Goal: Information Seeking & Learning: Learn about a topic

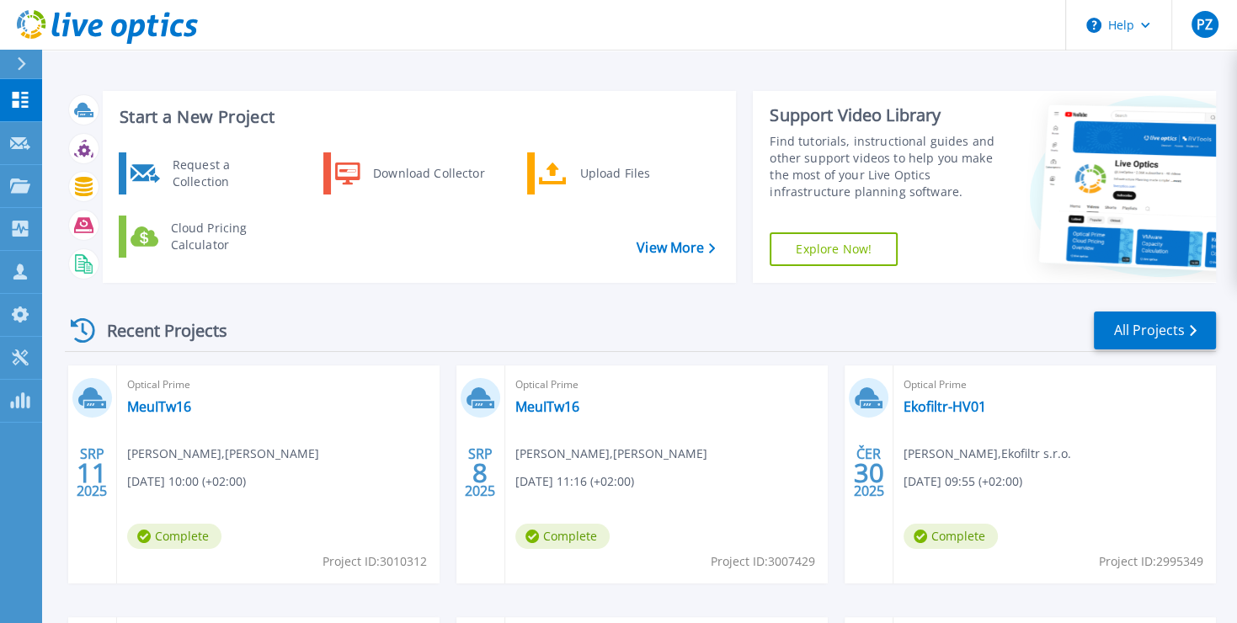
scroll to position [108, 0]
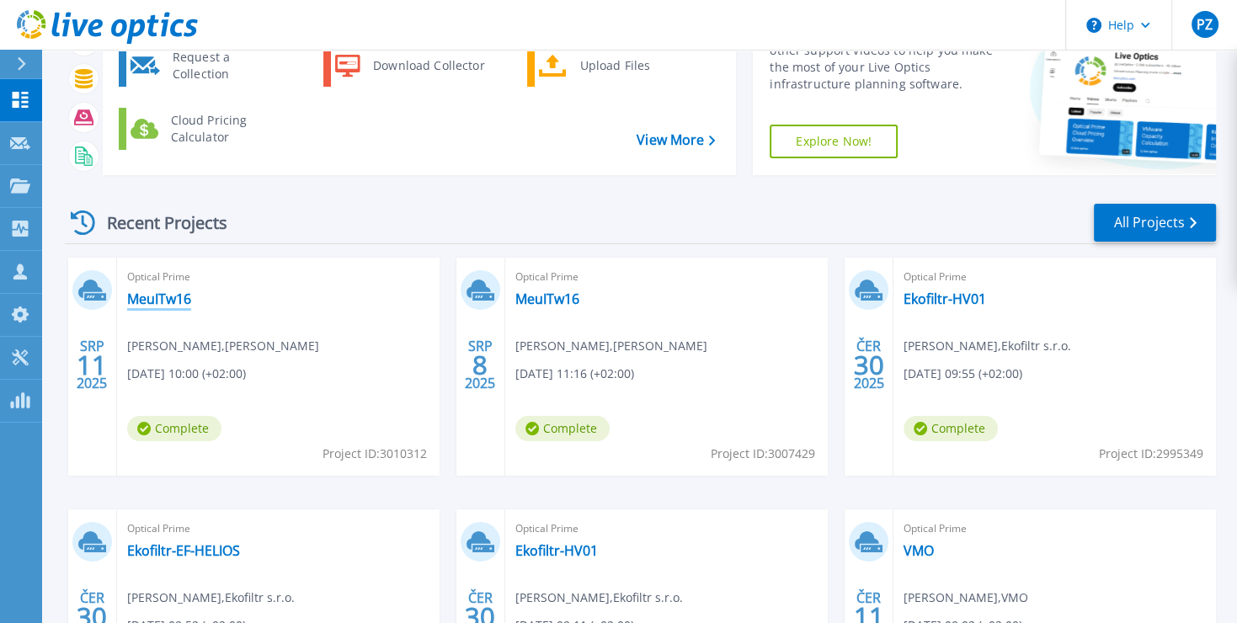
click at [162, 296] on link "MeuITw16" at bounding box center [159, 298] width 64 height 17
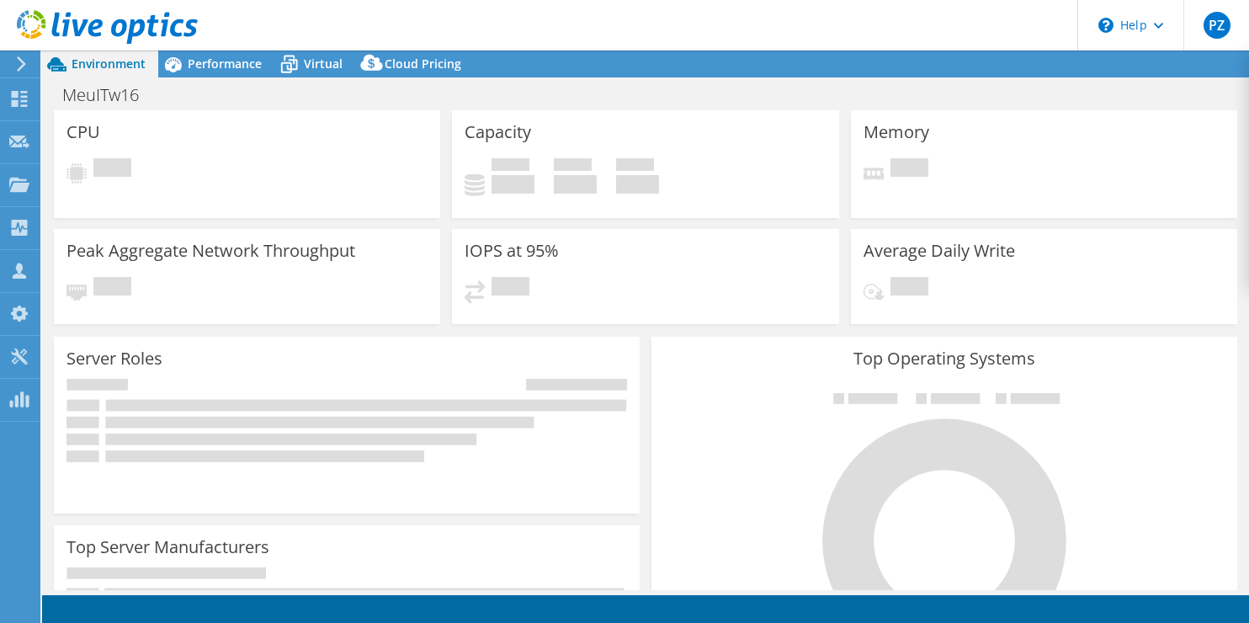
select select "EULondon"
select select "USD"
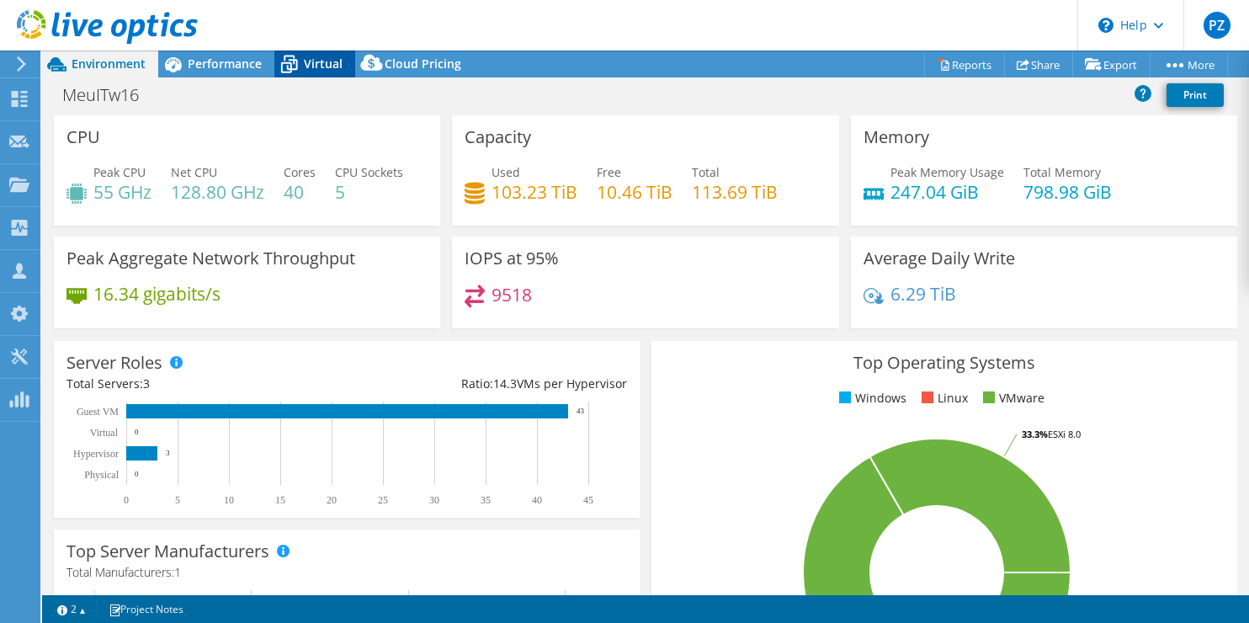
click at [317, 65] on span "Virtual" at bounding box center [323, 64] width 39 height 16
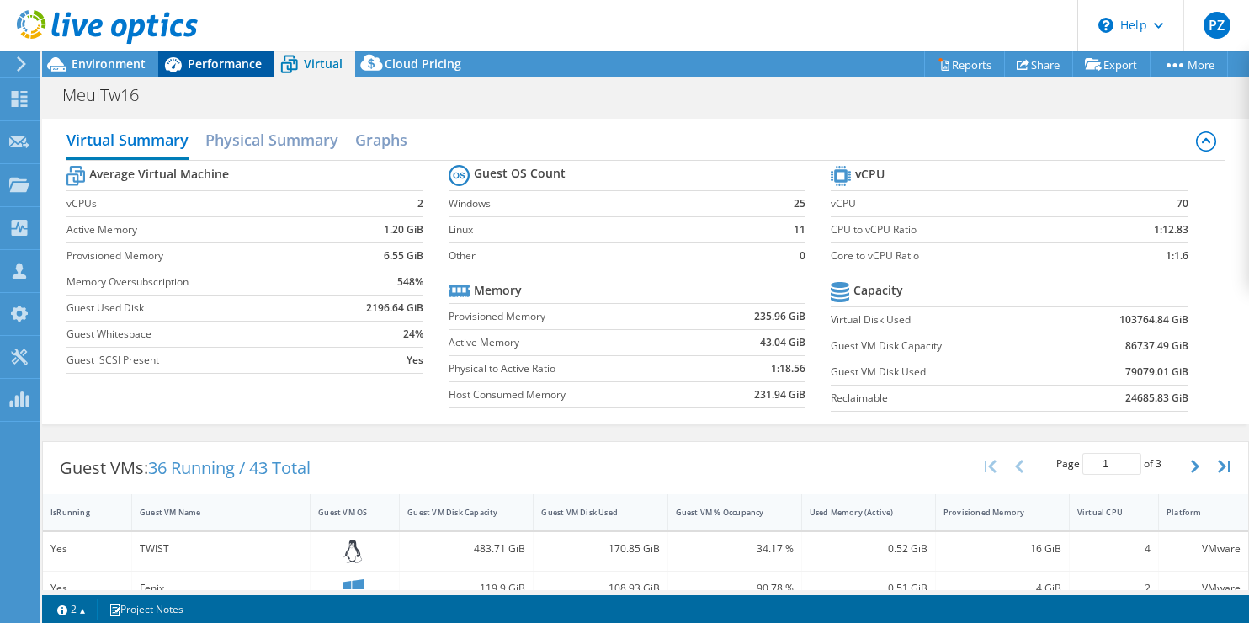
click at [229, 61] on span "Performance" at bounding box center [225, 64] width 74 height 16
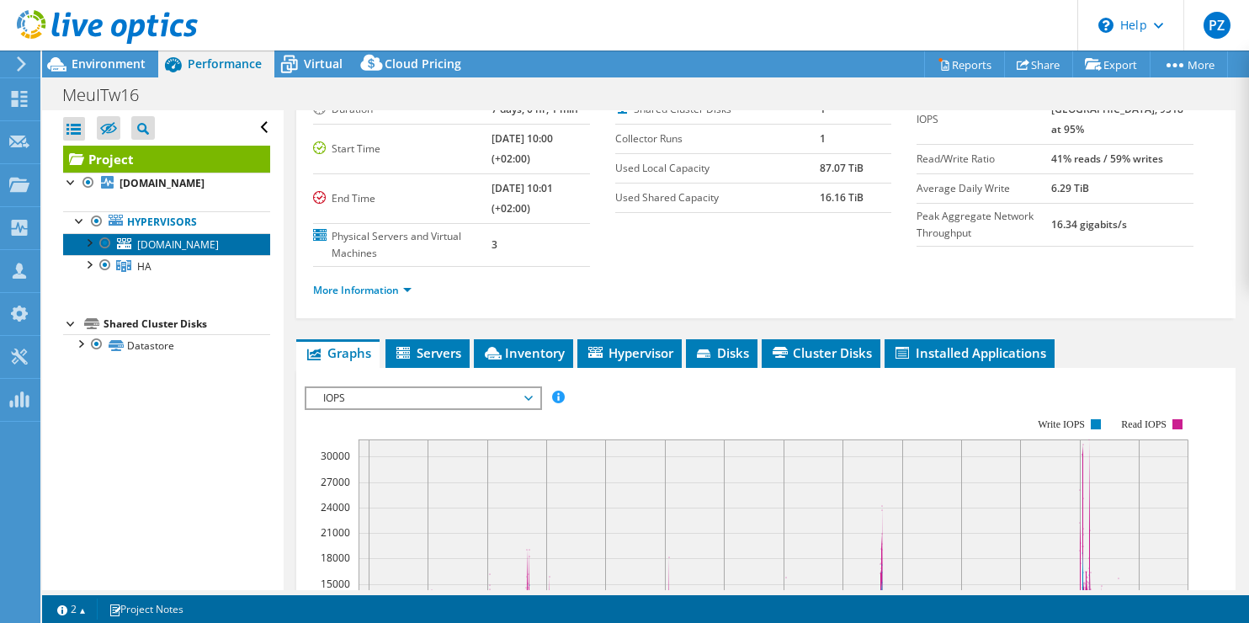
click at [162, 252] on span "[DOMAIN_NAME]" at bounding box center [178, 244] width 82 height 14
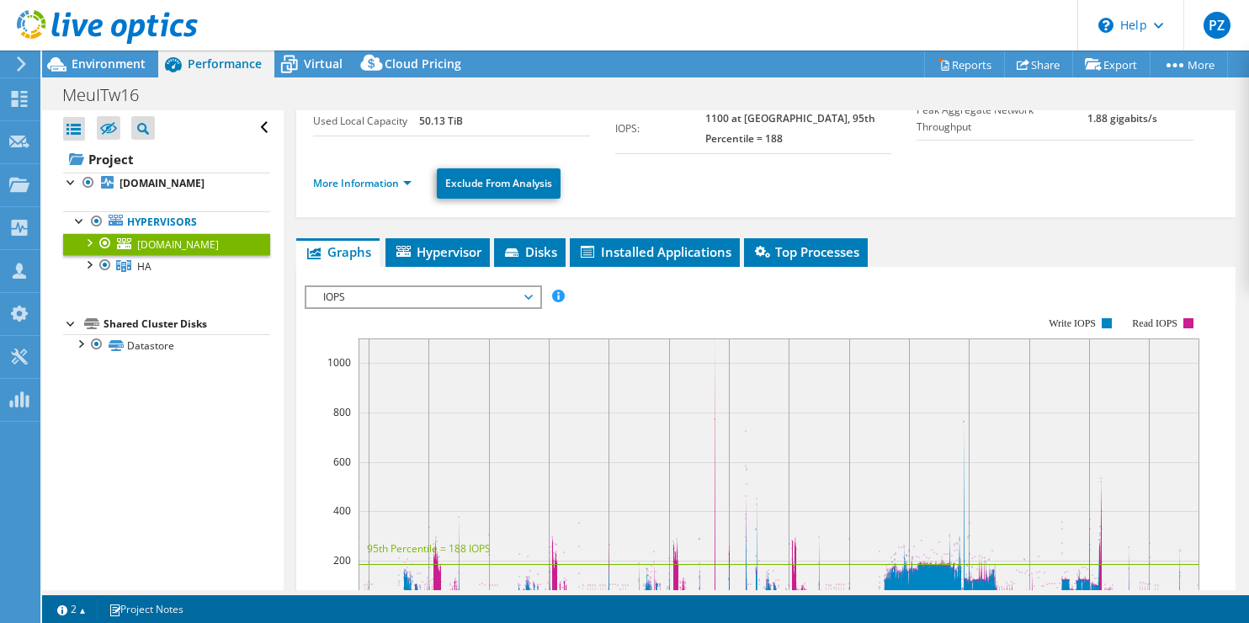
scroll to position [286, 0]
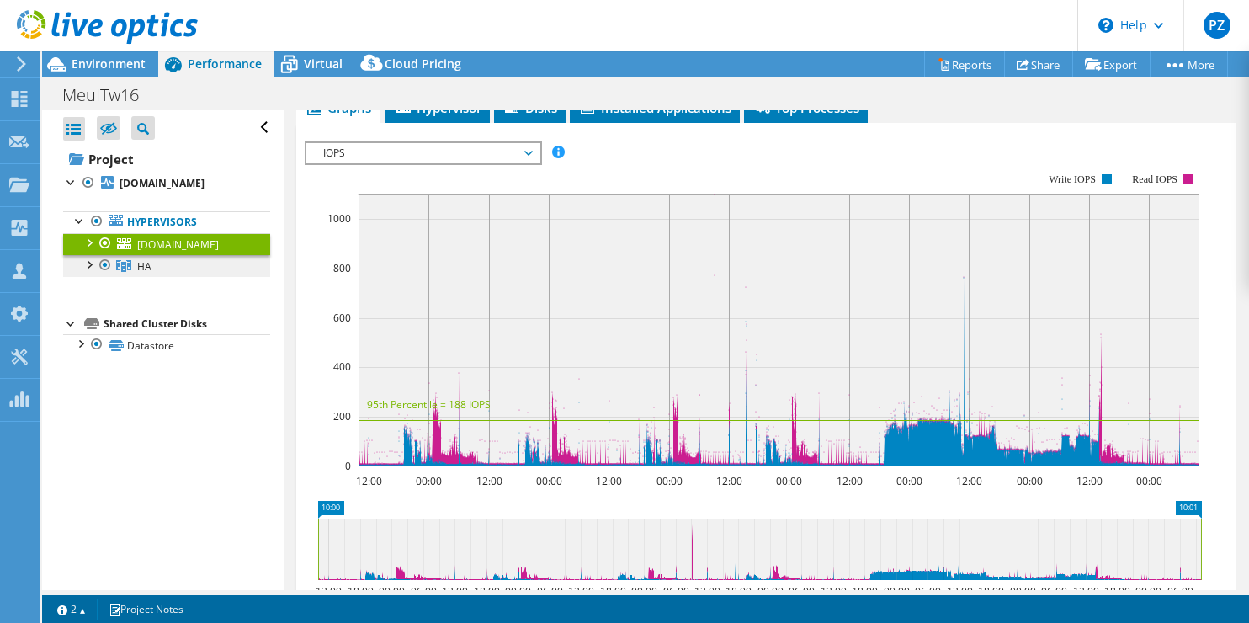
click at [150, 274] on span "HA" at bounding box center [144, 266] width 14 height 14
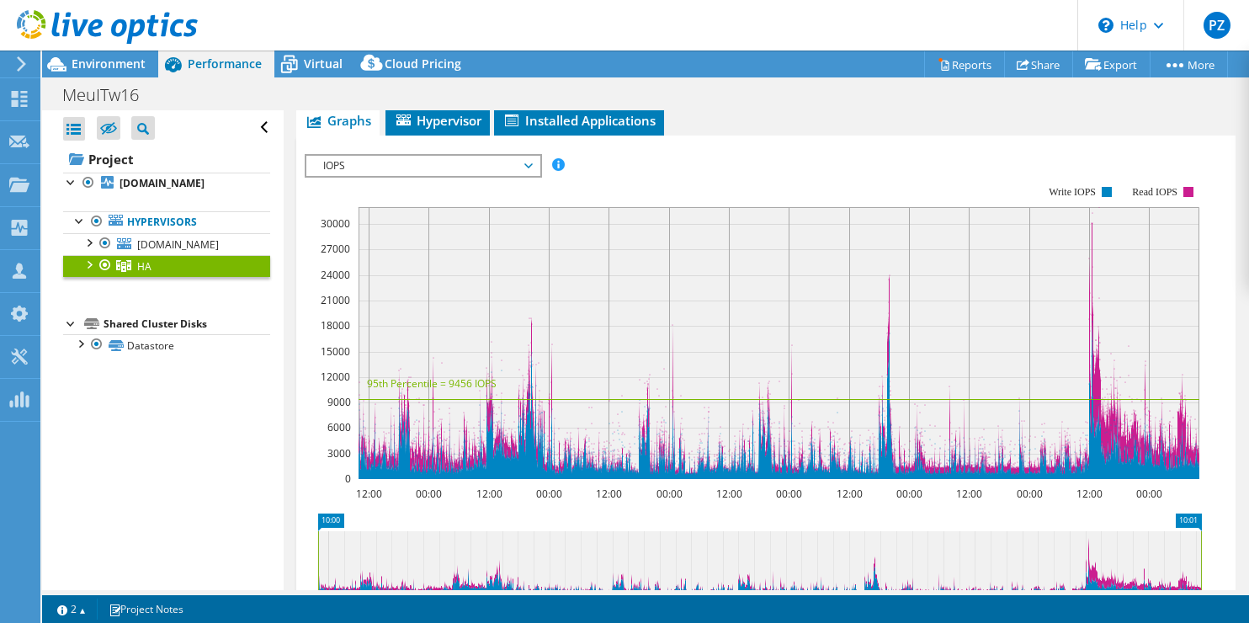
scroll to position [0, 0]
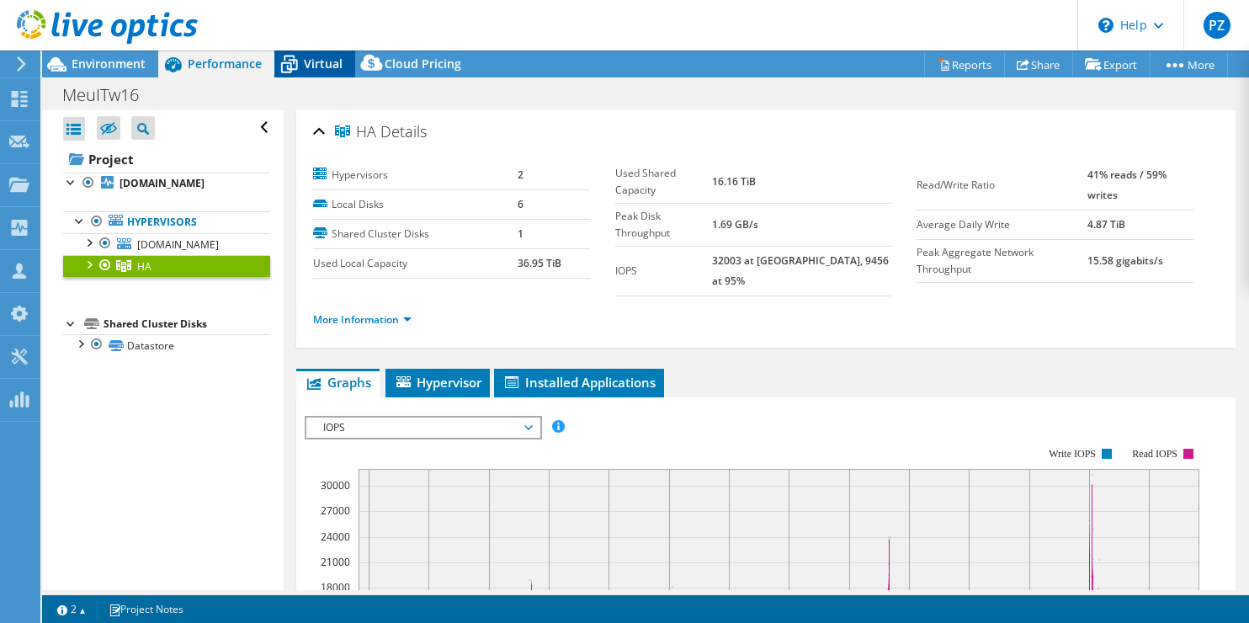
click at [307, 61] on span "Virtual" at bounding box center [323, 64] width 39 height 16
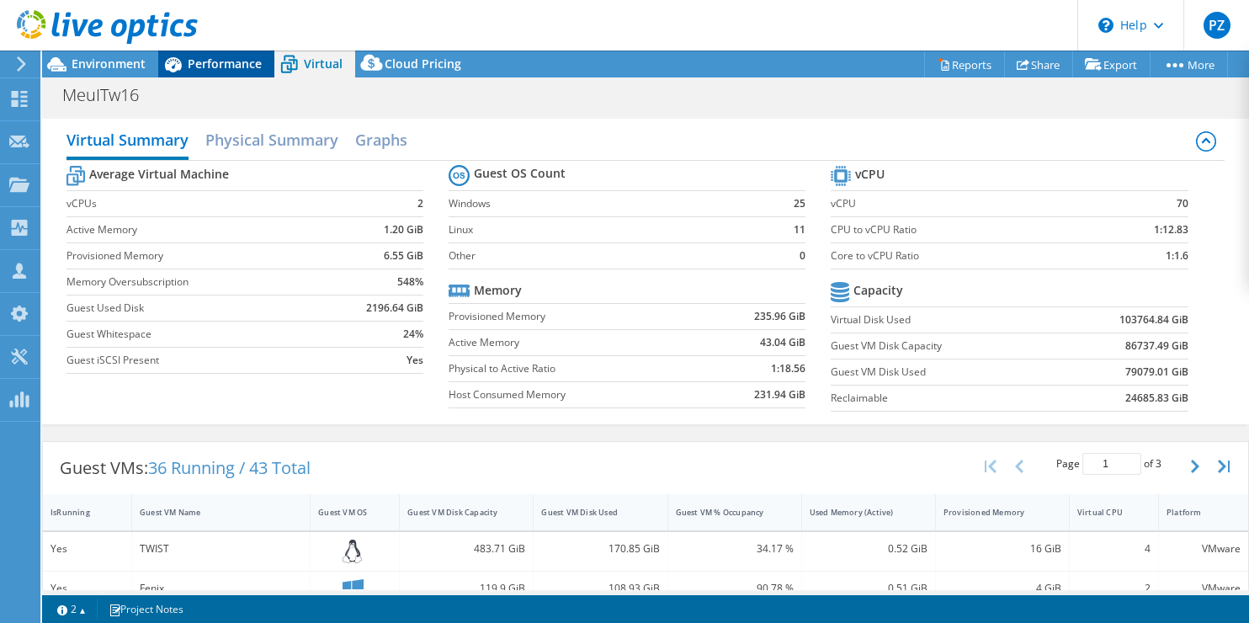
click at [218, 62] on span "Performance" at bounding box center [225, 64] width 74 height 16
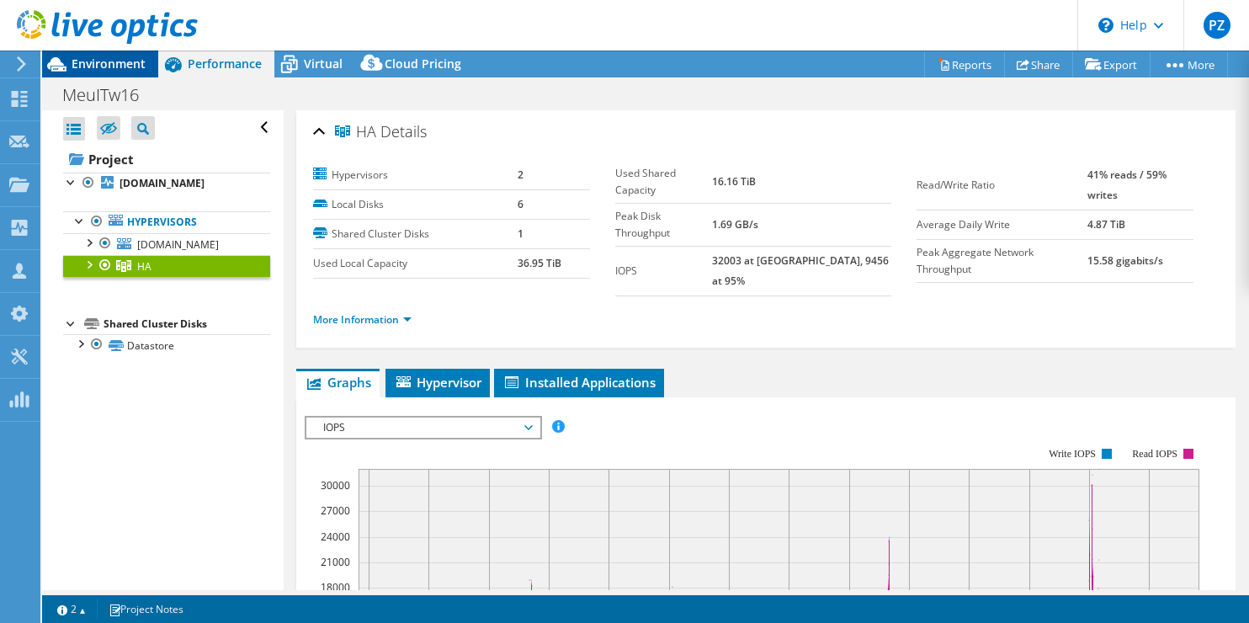
click at [126, 59] on span "Environment" at bounding box center [109, 64] width 74 height 16
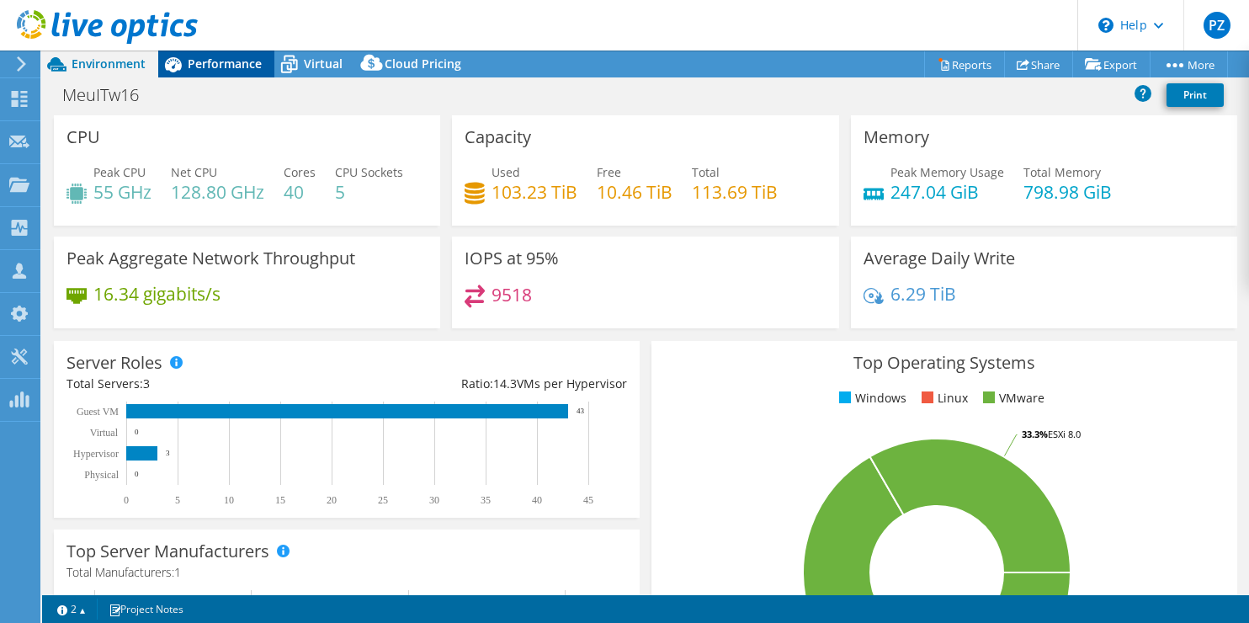
click at [235, 56] on span "Performance" at bounding box center [225, 64] width 74 height 16
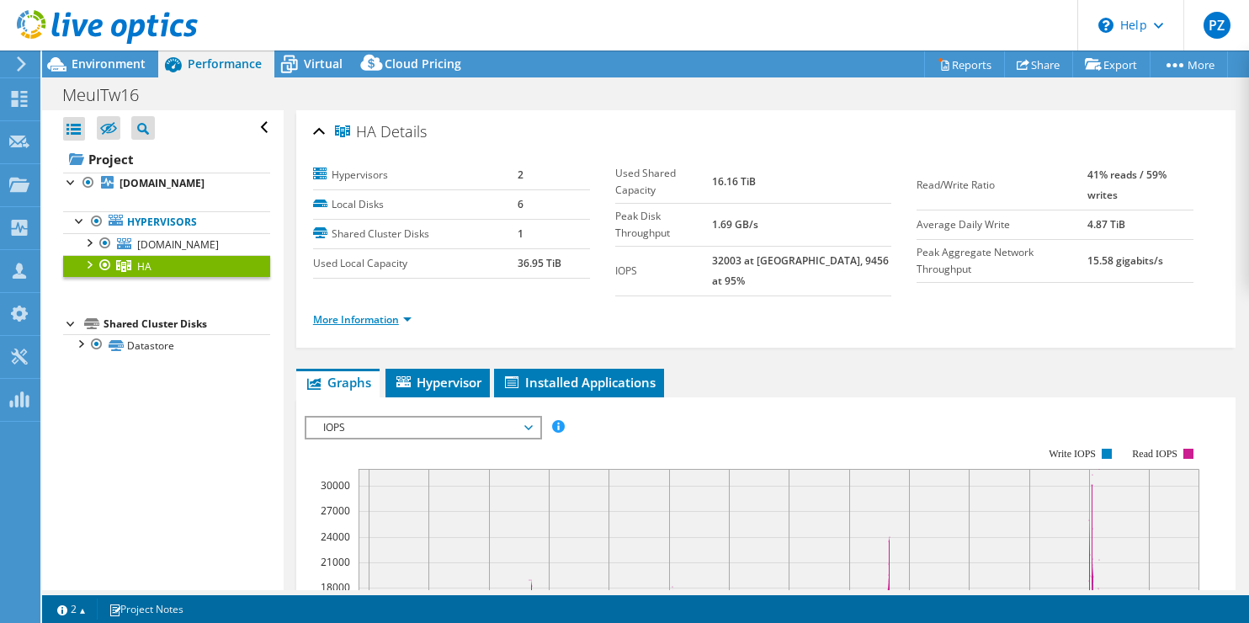
click at [371, 312] on link "More Information" at bounding box center [362, 319] width 98 height 14
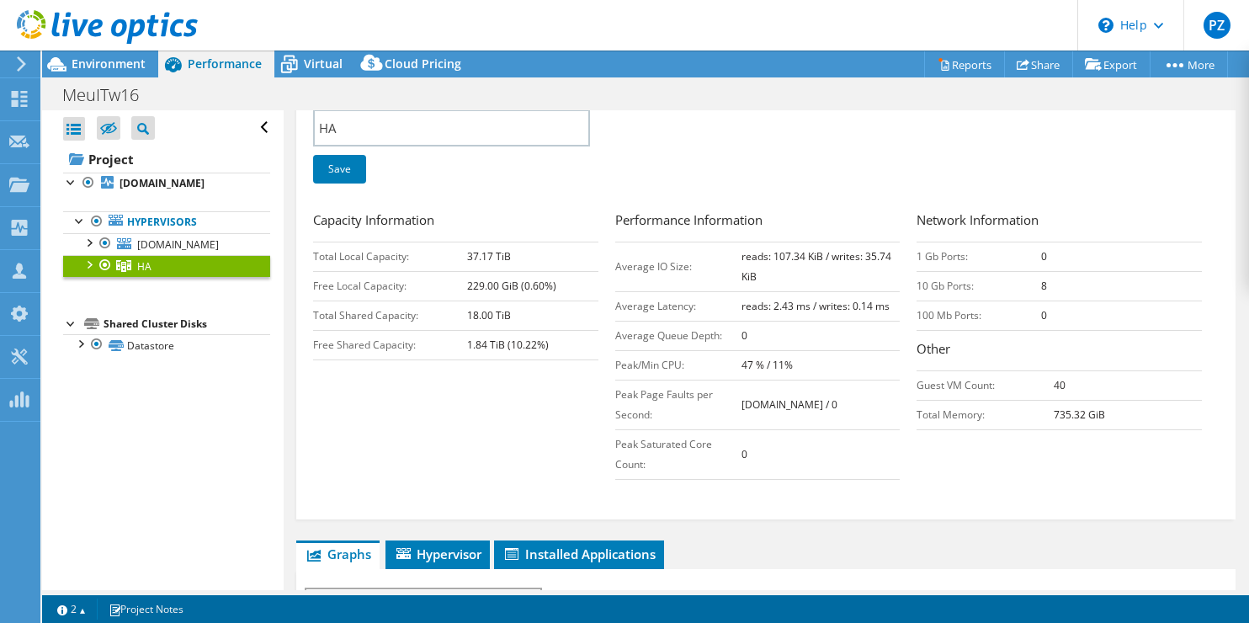
scroll to position [141, 0]
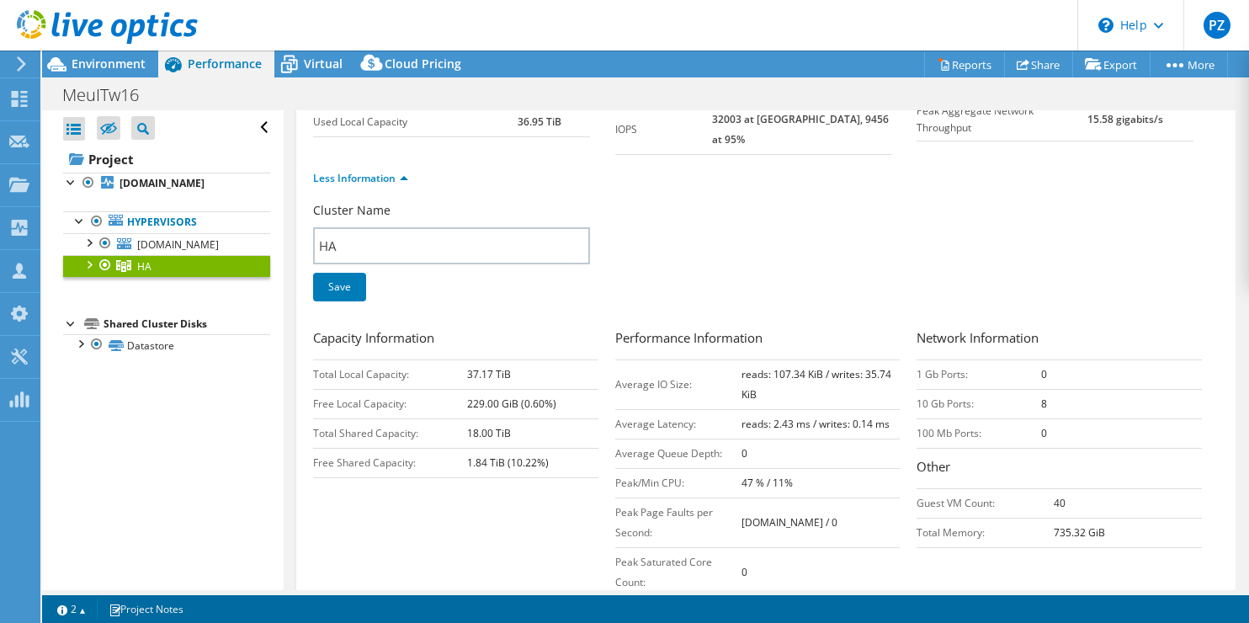
click at [88, 272] on div at bounding box center [88, 263] width 17 height 17
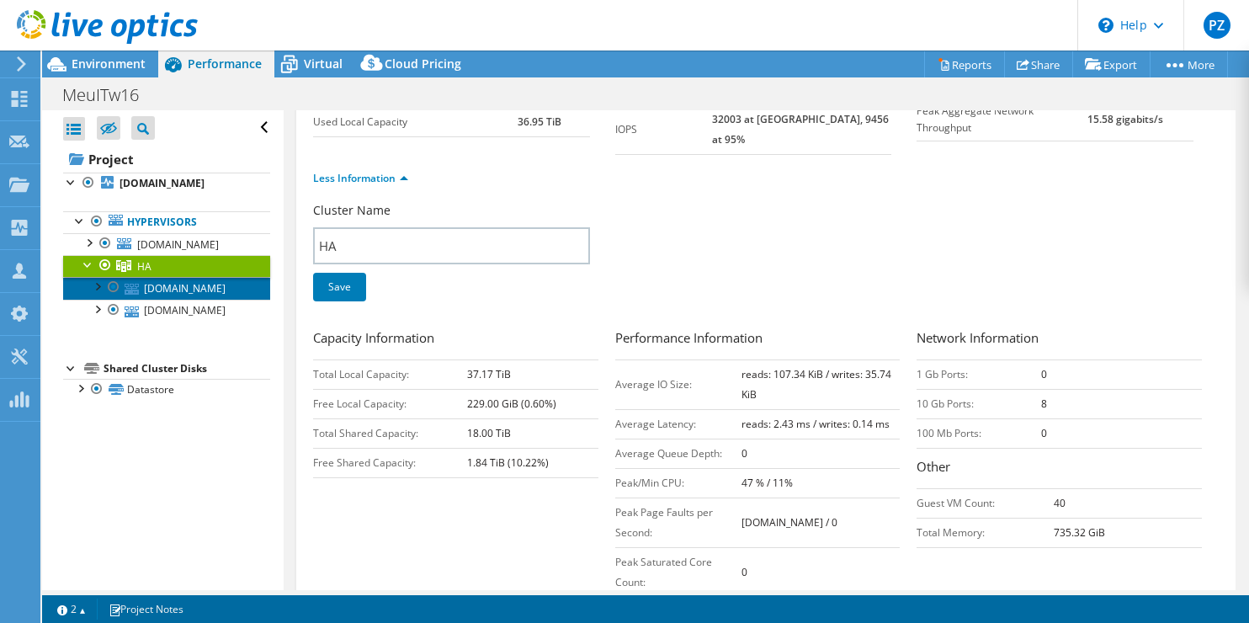
click at [168, 299] on link "[DOMAIN_NAME]" at bounding box center [166, 288] width 207 height 22
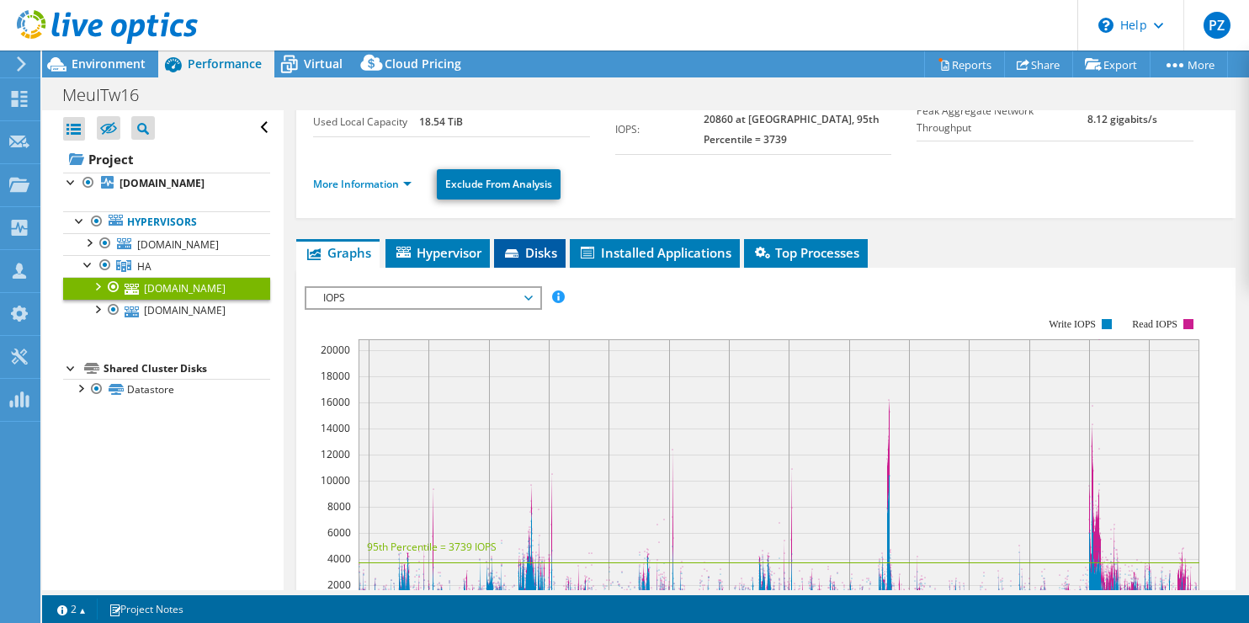
scroll to position [0, 0]
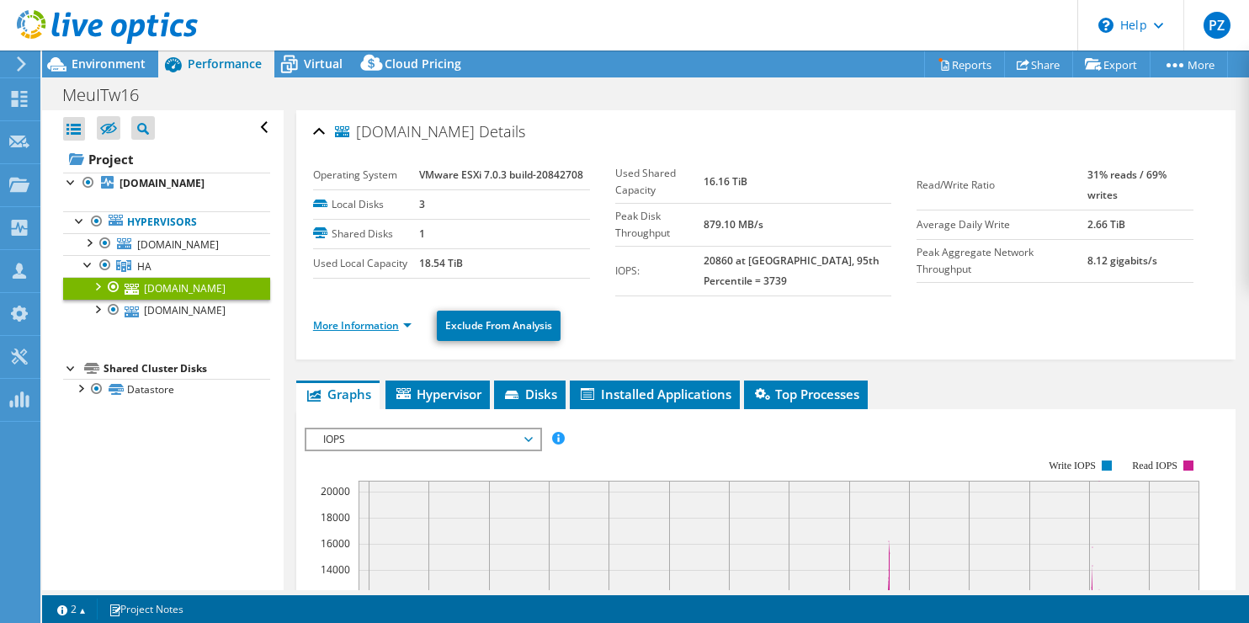
click at [357, 320] on link "More Information" at bounding box center [362, 325] width 98 height 14
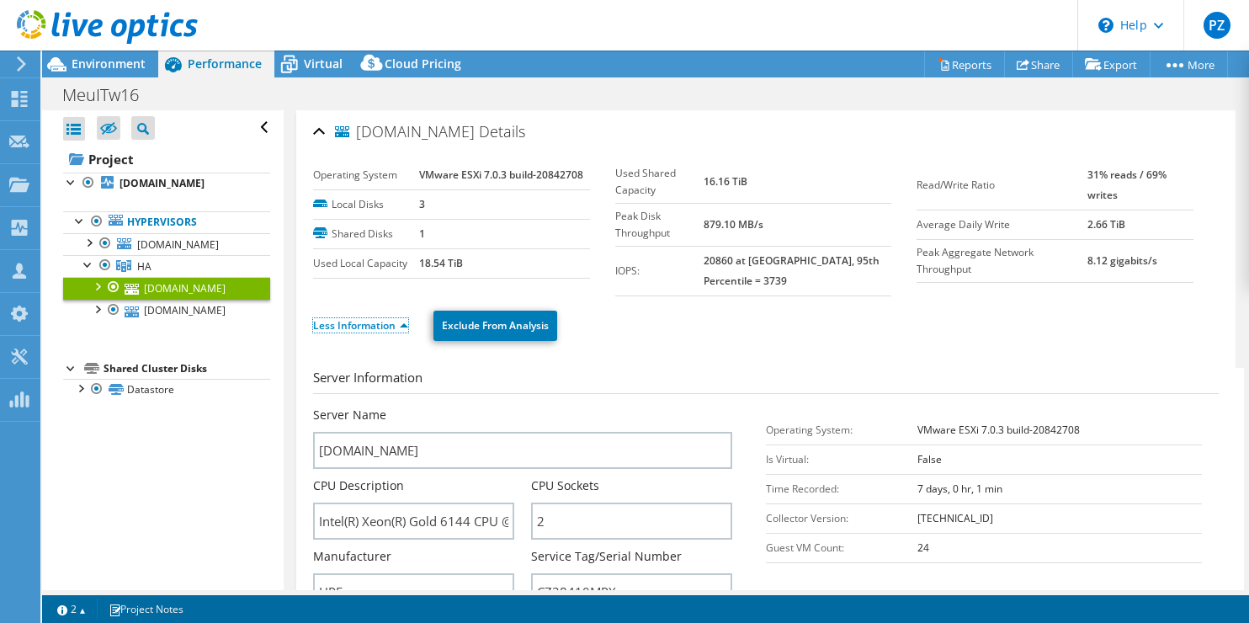
scroll to position [210, 0]
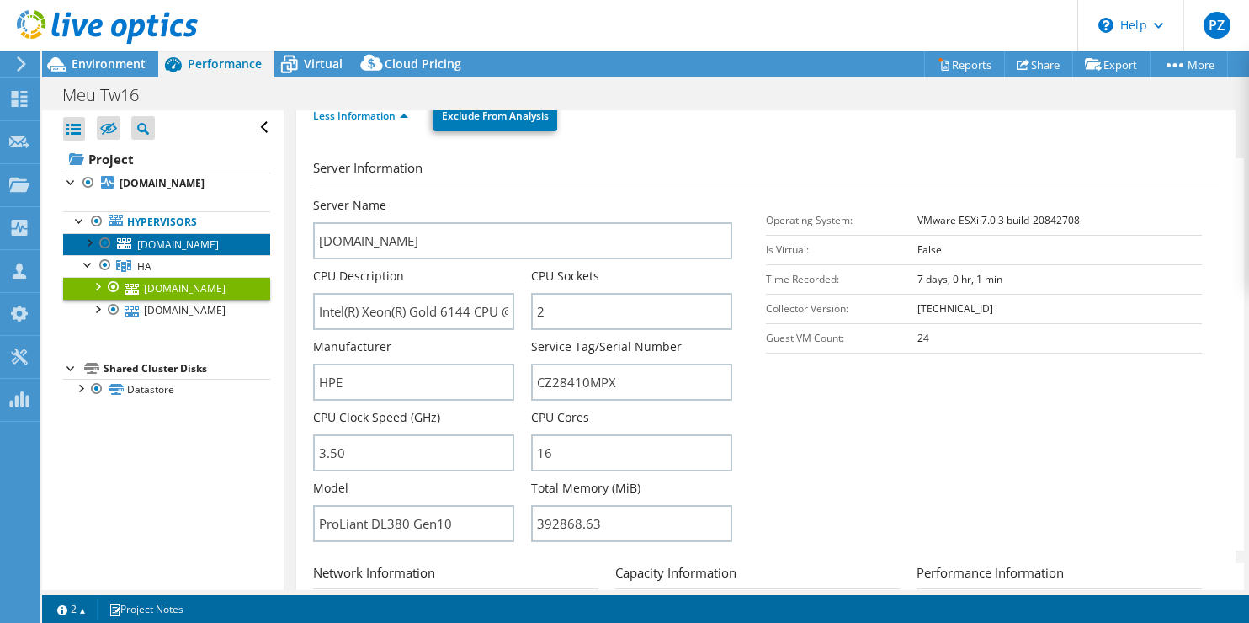
click at [164, 255] on link "[DOMAIN_NAME]" at bounding box center [166, 244] width 207 height 22
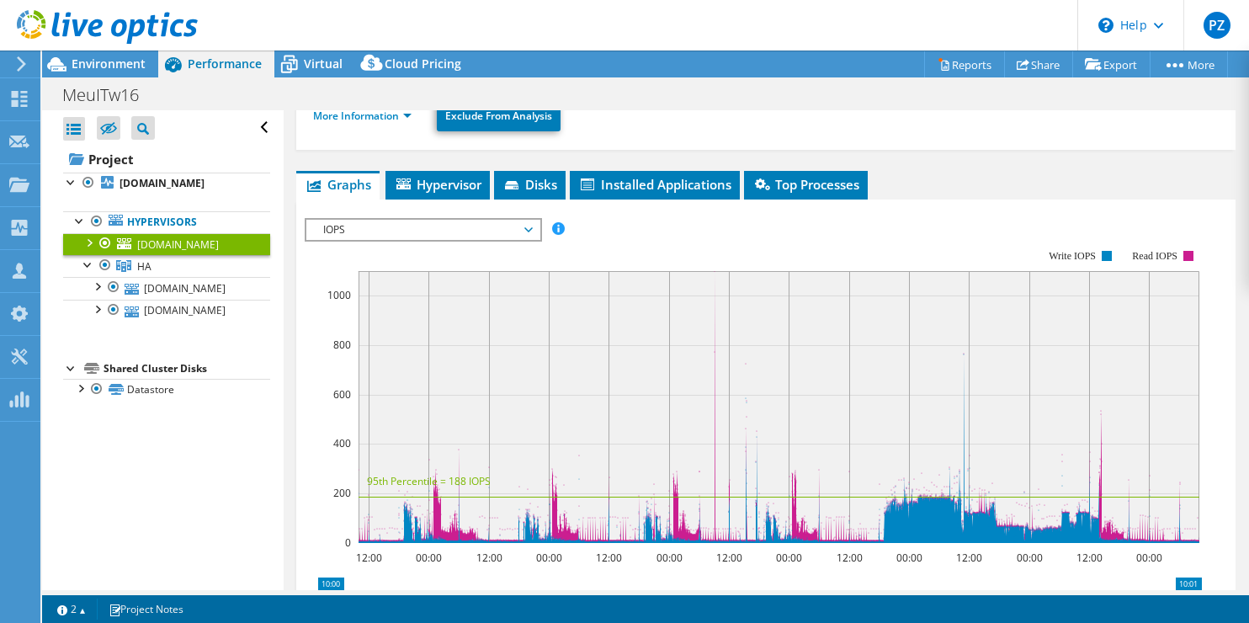
scroll to position [0, 0]
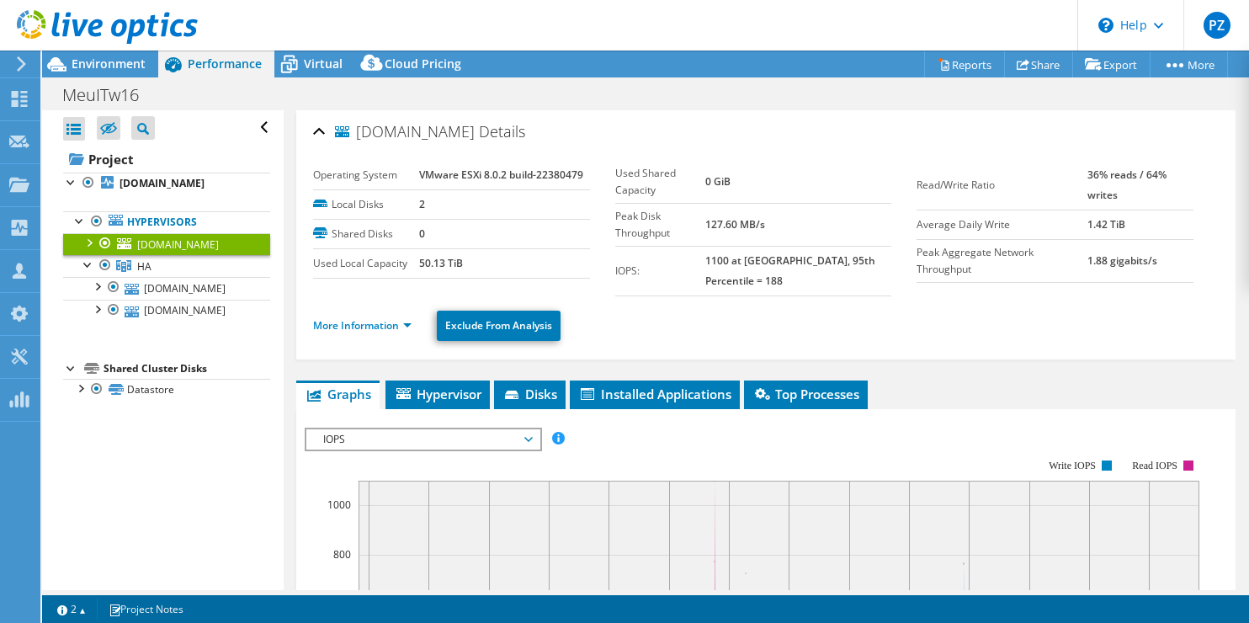
click at [373, 330] on li "More Information" at bounding box center [367, 326] width 109 height 19
click at [373, 327] on link "More Information" at bounding box center [362, 325] width 98 height 14
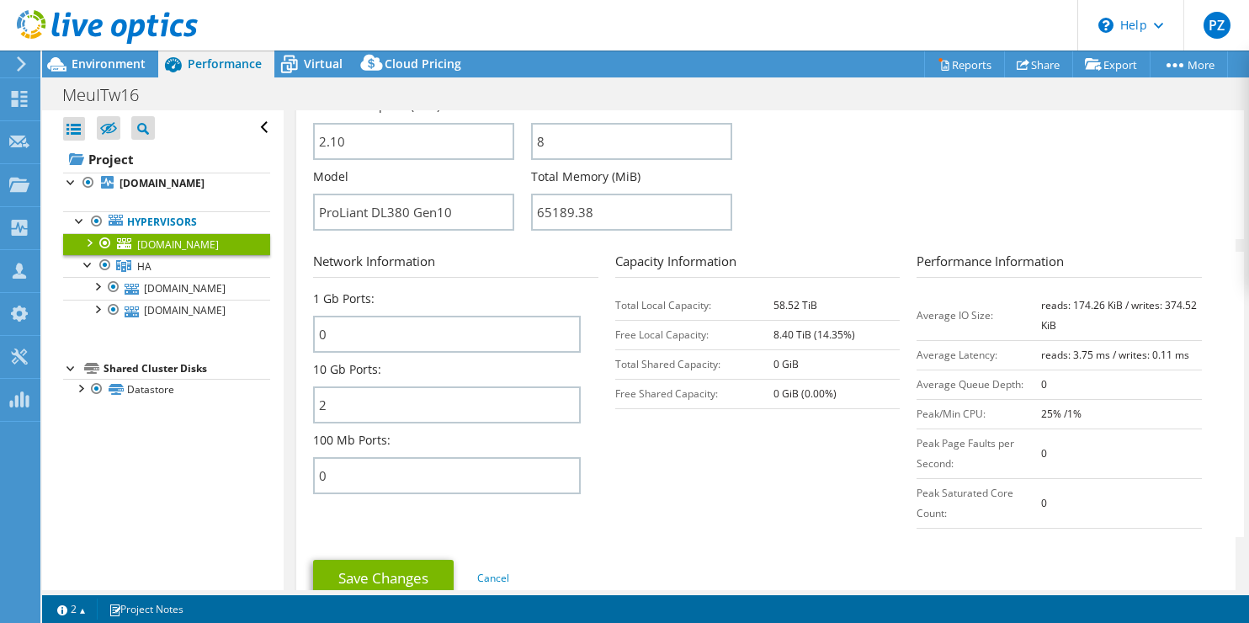
scroll to position [567, 0]
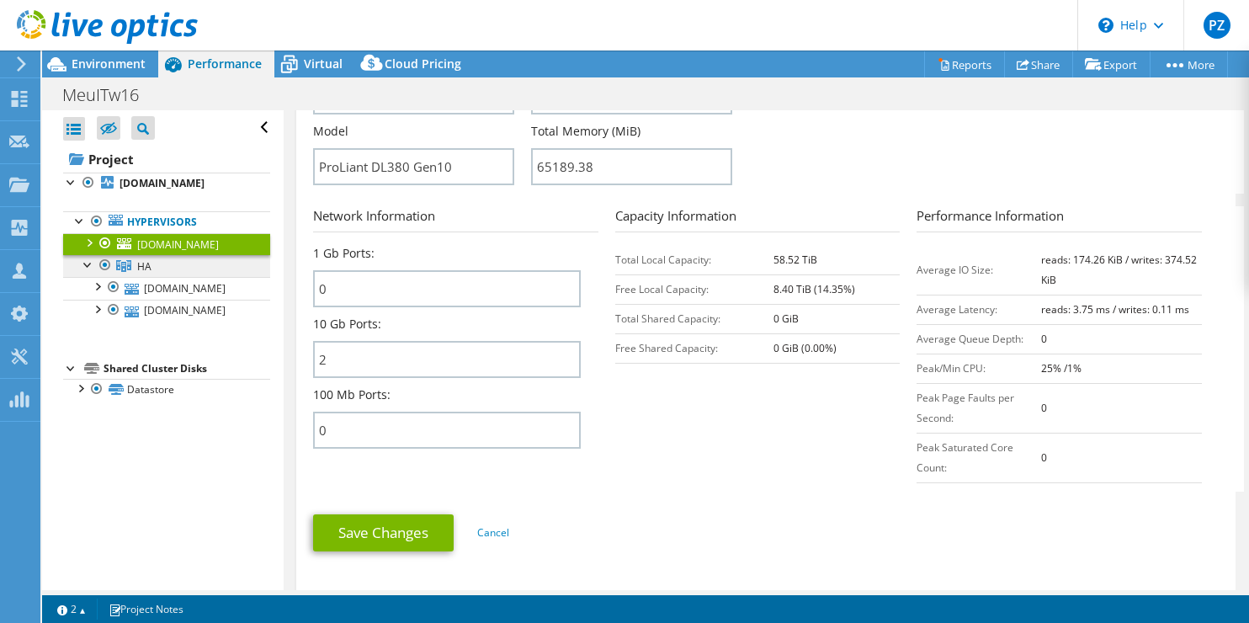
click at [138, 274] on span "HA" at bounding box center [144, 266] width 14 height 14
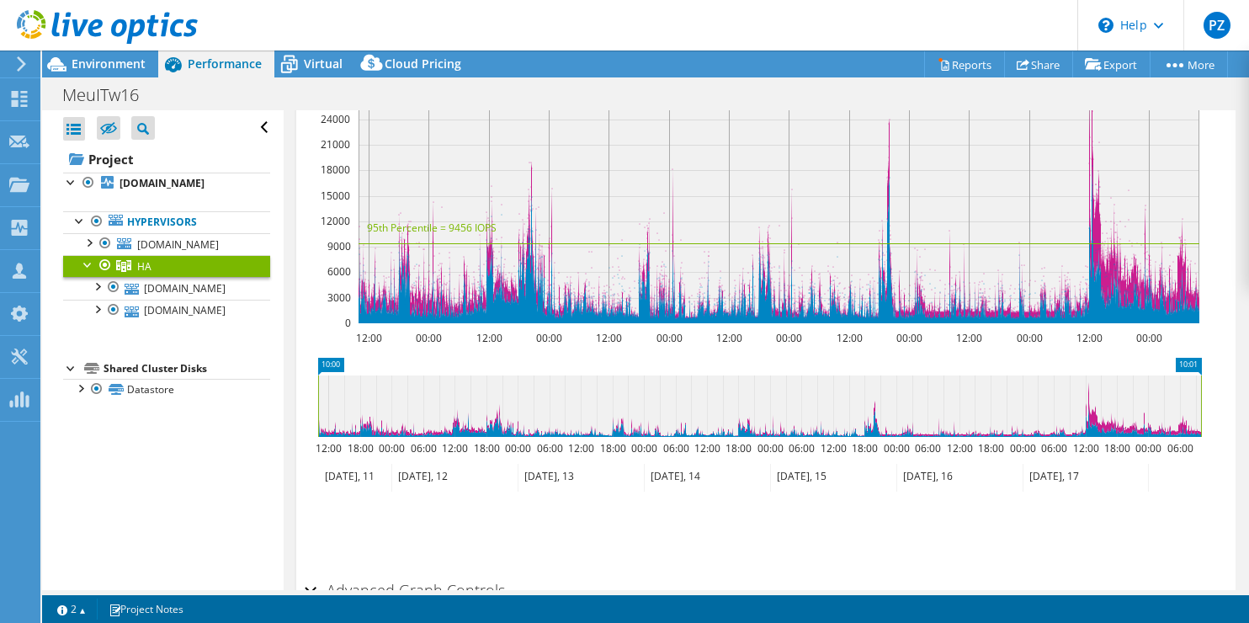
scroll to position [0, 0]
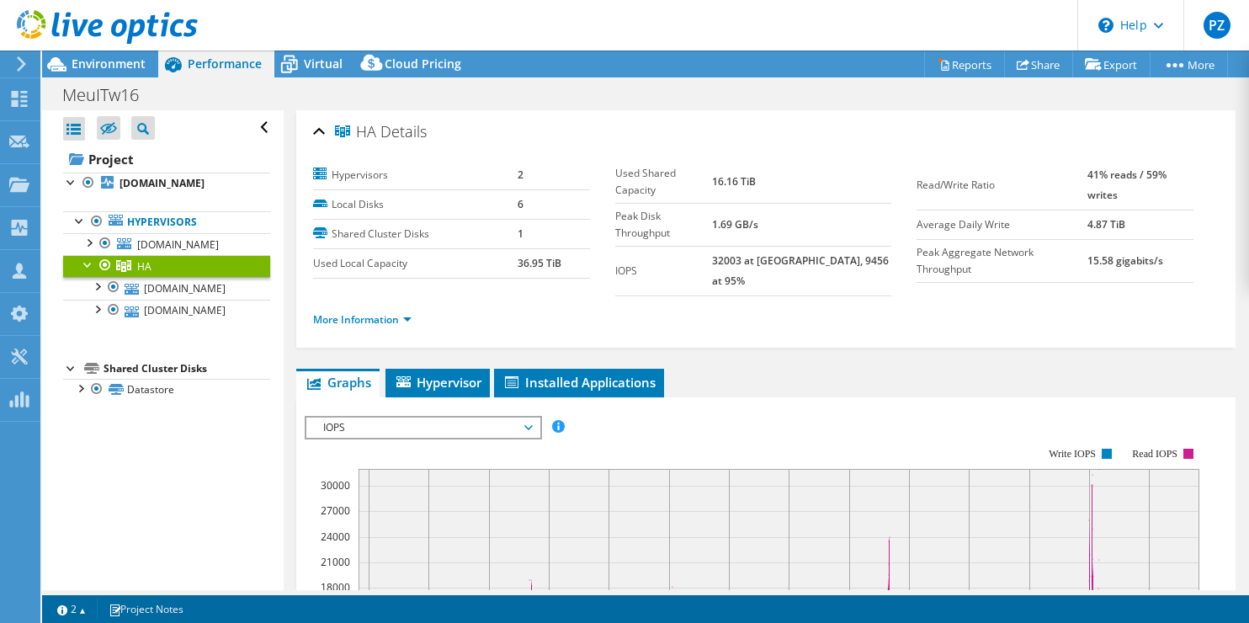
click at [477, 418] on span "IOPS" at bounding box center [423, 428] width 216 height 20
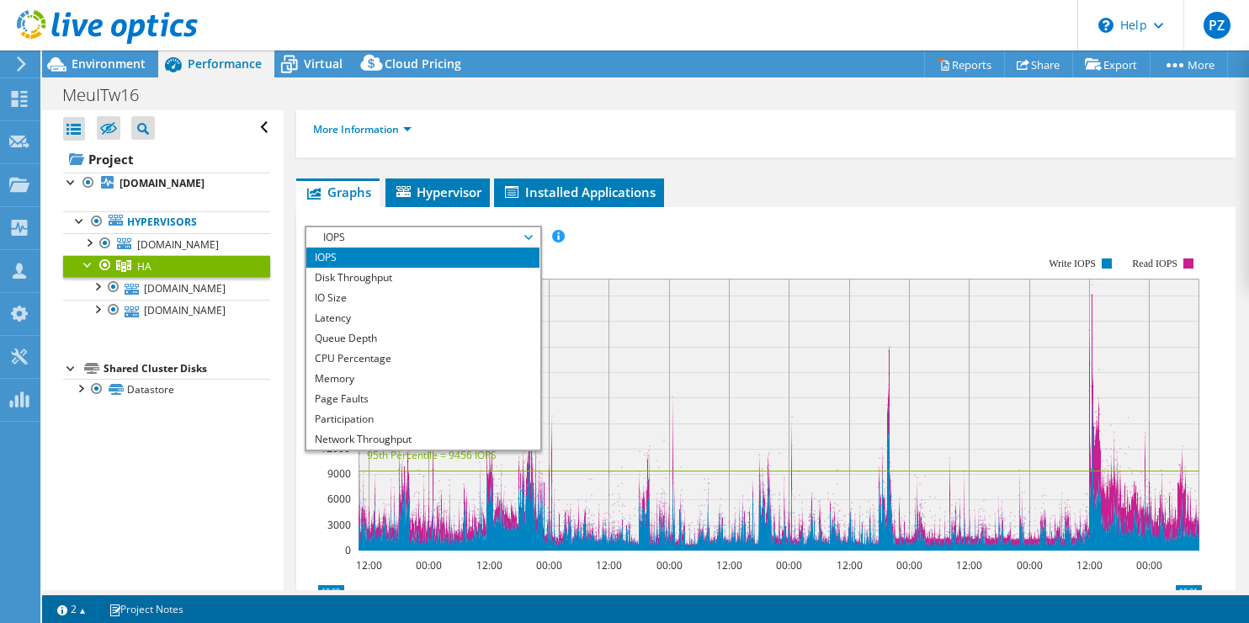
scroll to position [199, 0]
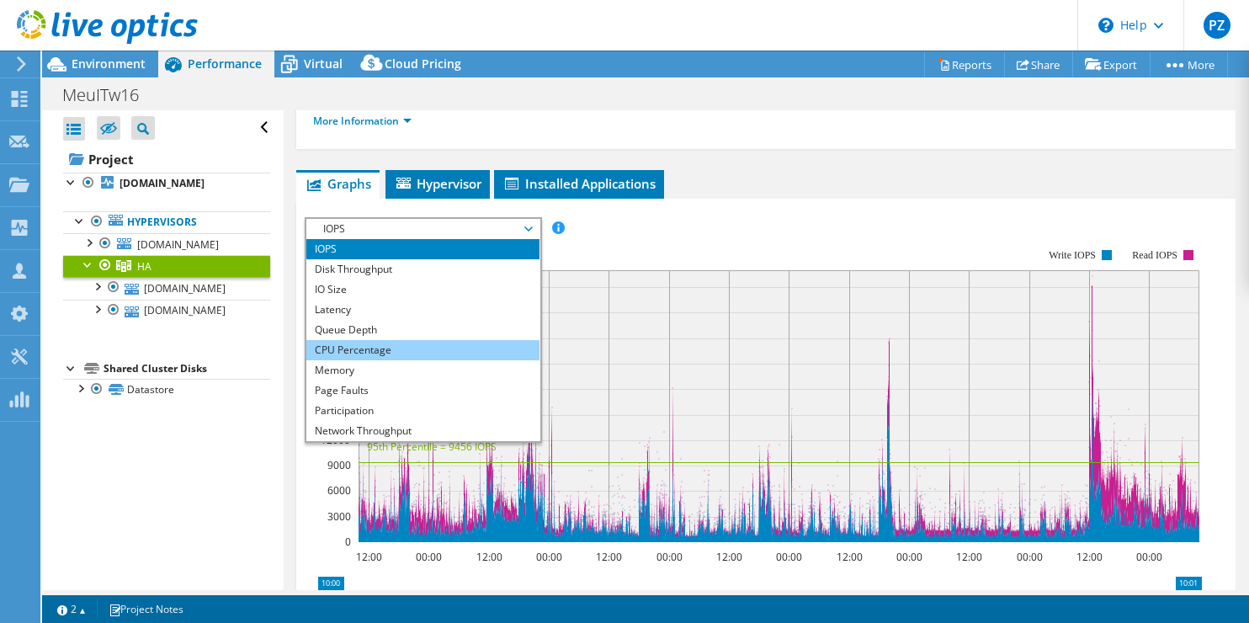
click at [380, 340] on li "CPU Percentage" at bounding box center [422, 350] width 233 height 20
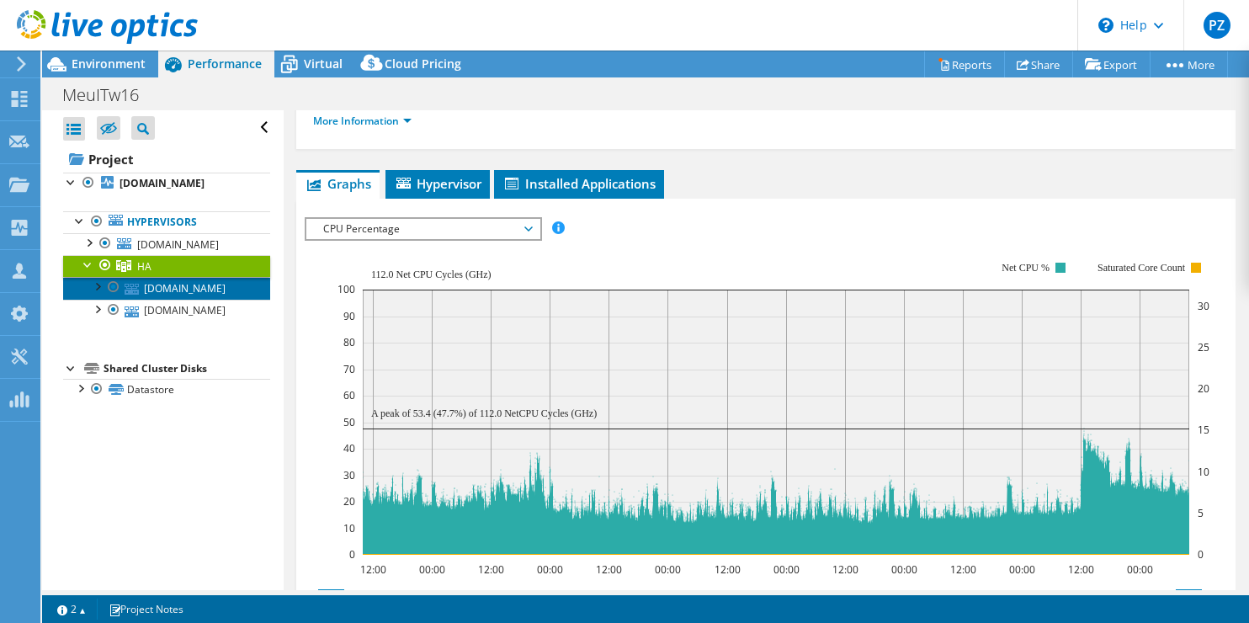
click at [152, 299] on link "[DOMAIN_NAME]" at bounding box center [166, 288] width 207 height 22
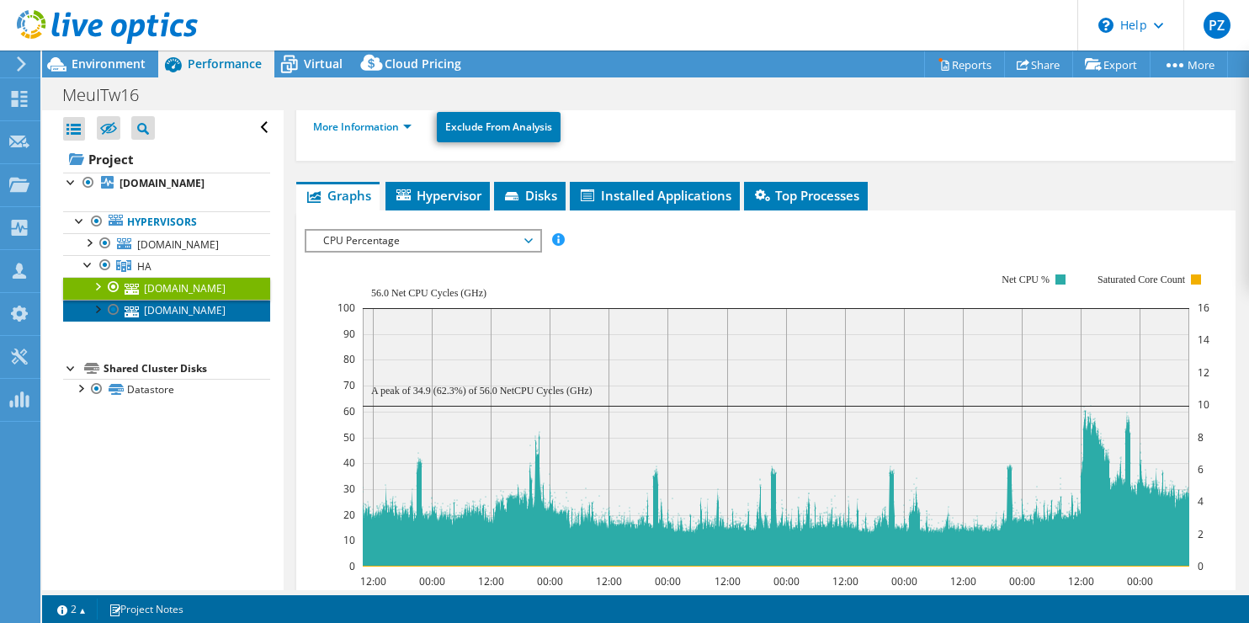
click at [173, 322] on link "[DOMAIN_NAME]" at bounding box center [166, 311] width 207 height 22
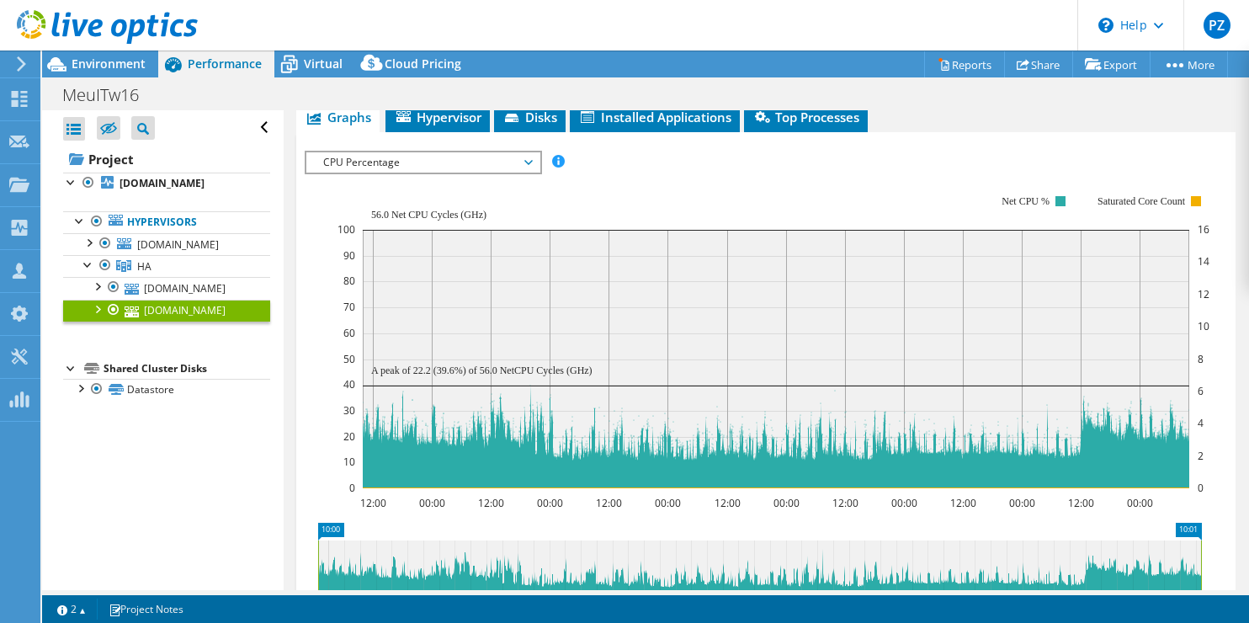
scroll to position [254, 0]
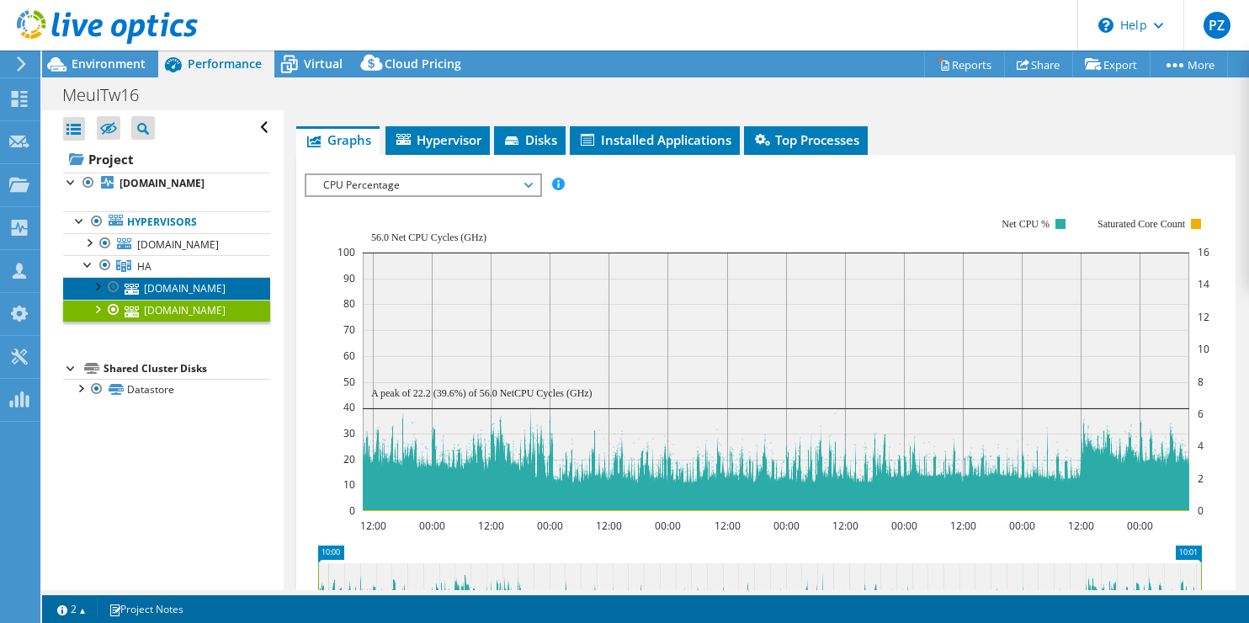
click at [185, 299] on link "[DOMAIN_NAME]" at bounding box center [166, 288] width 207 height 22
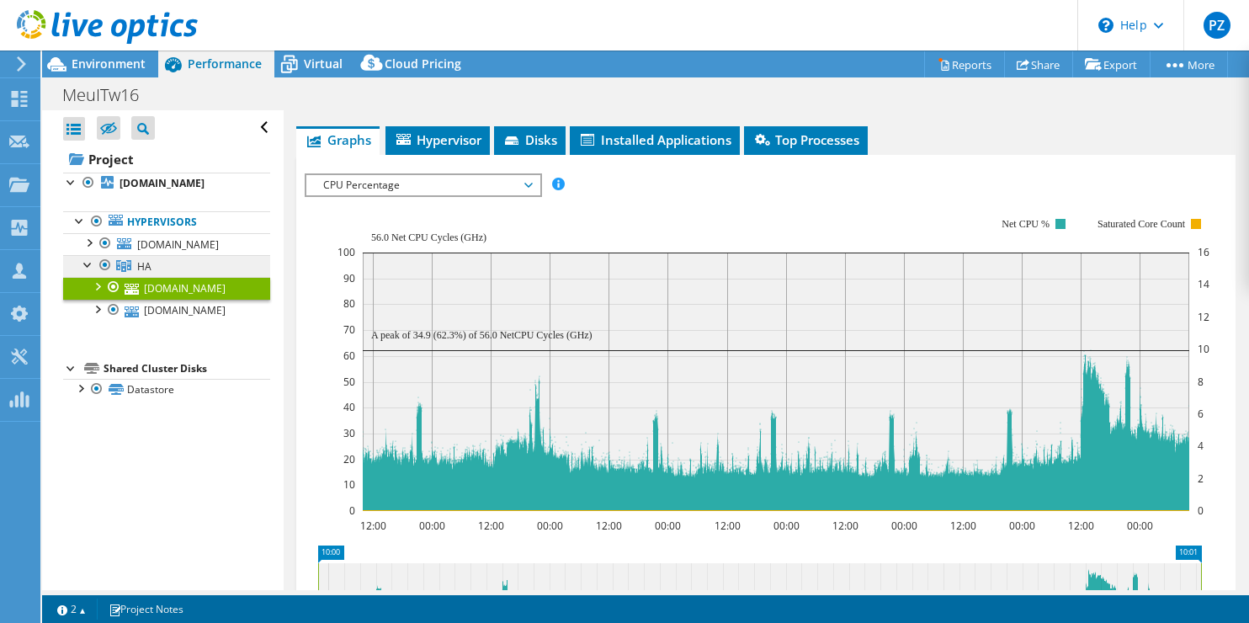
click at [140, 274] on span "HA" at bounding box center [144, 266] width 14 height 14
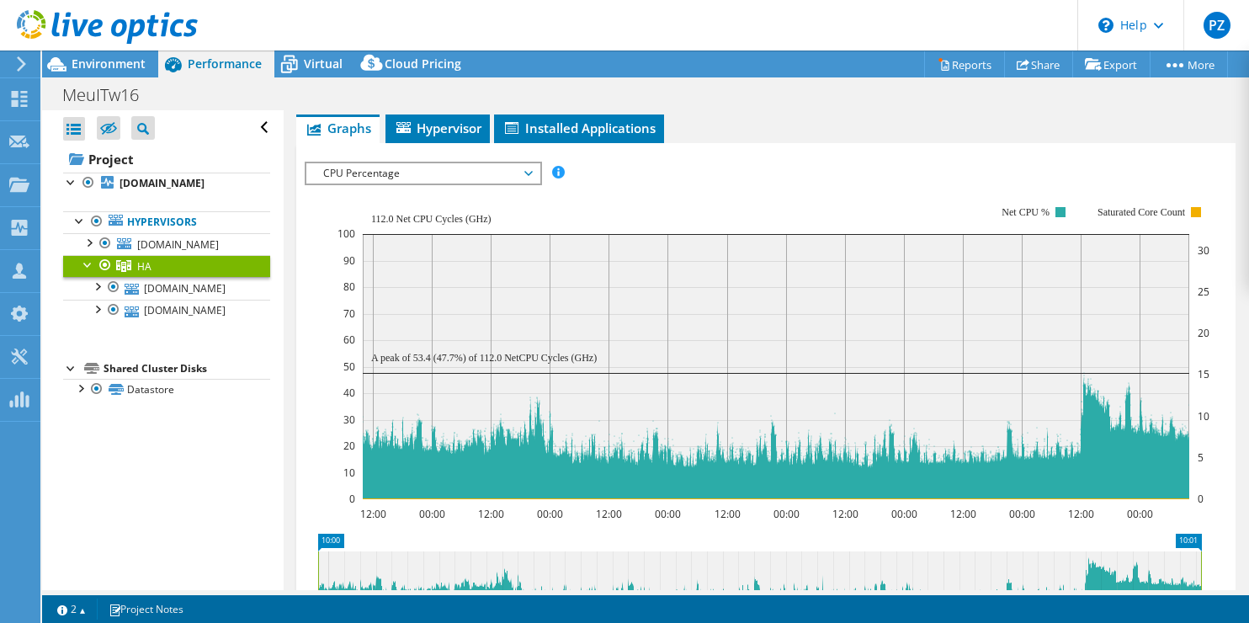
scroll to position [229, 0]
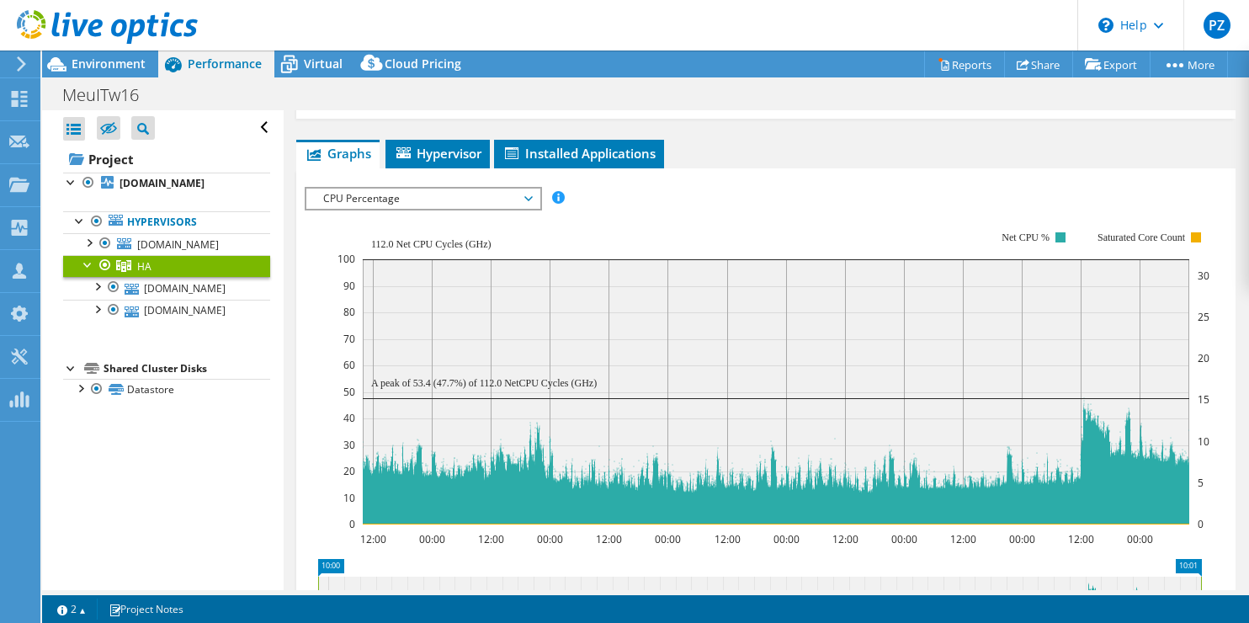
click at [529, 189] on span "CPU Percentage" at bounding box center [423, 199] width 216 height 20
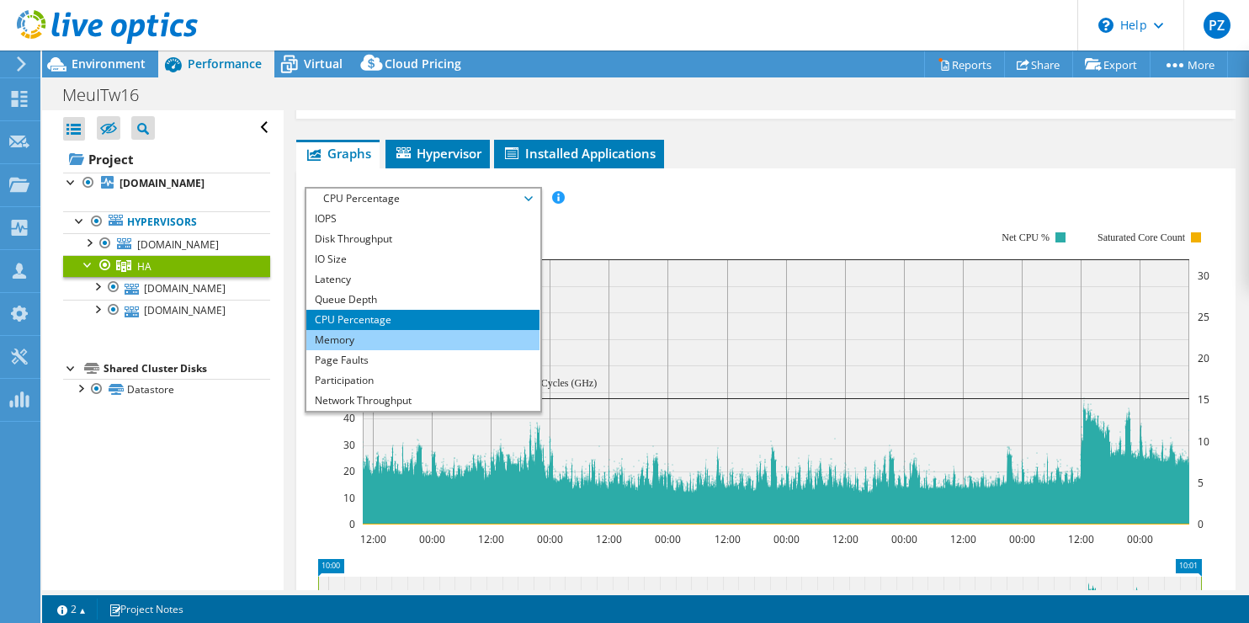
click at [323, 330] on li "Memory" at bounding box center [422, 340] width 233 height 20
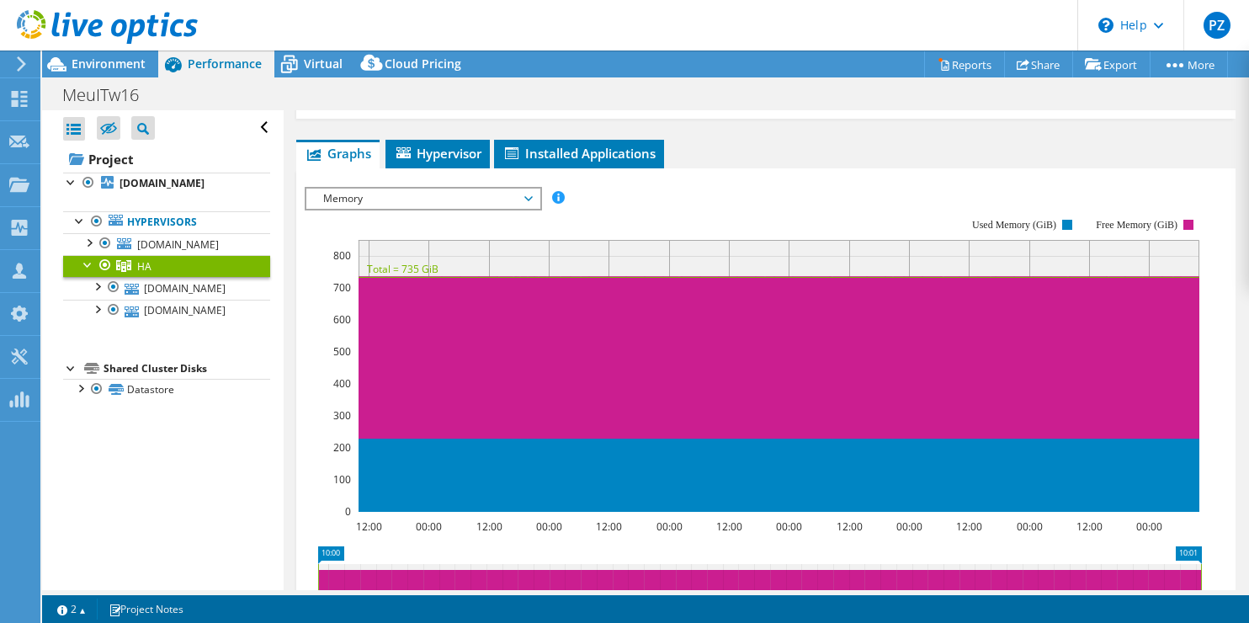
click at [533, 189] on span "Memory" at bounding box center [422, 199] width 233 height 20
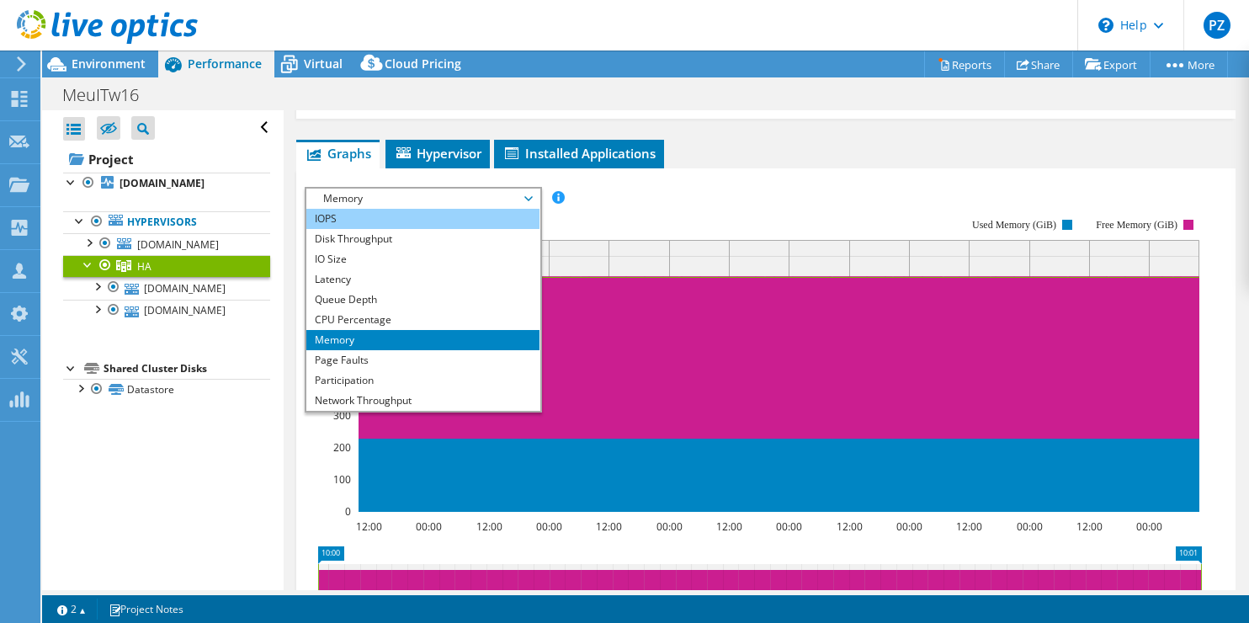
click at [322, 209] on li "IOPS" at bounding box center [422, 219] width 233 height 20
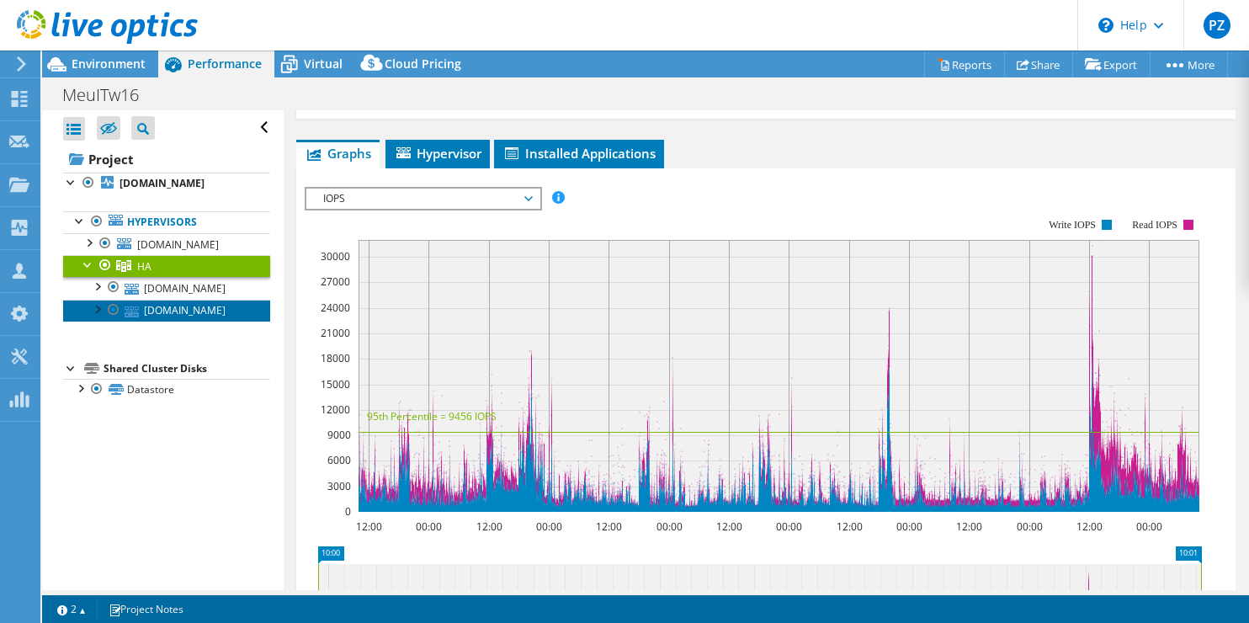
click at [182, 322] on link "[DOMAIN_NAME]" at bounding box center [166, 311] width 207 height 22
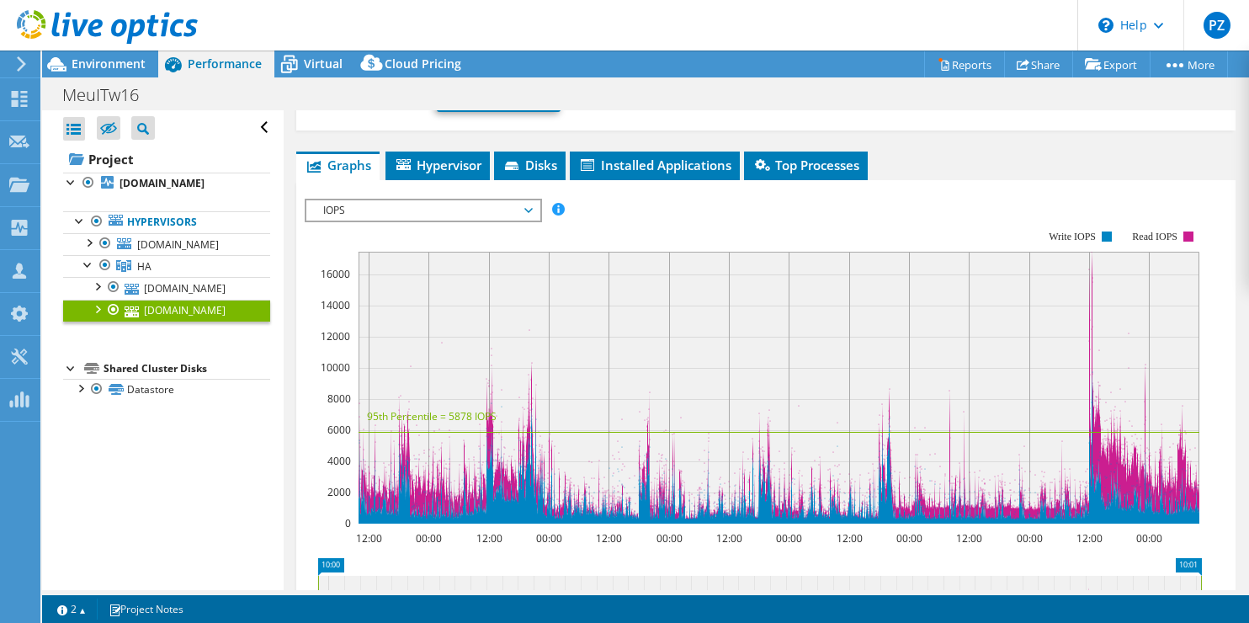
scroll to position [254, 0]
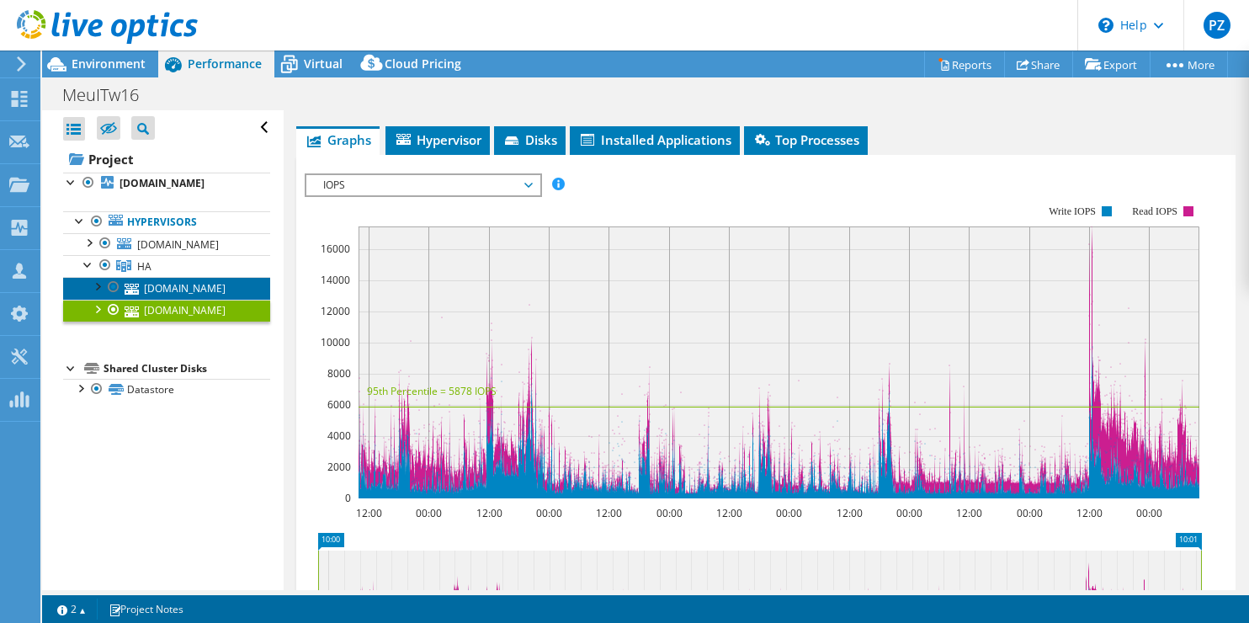
click at [182, 299] on link "[DOMAIN_NAME]" at bounding box center [166, 288] width 207 height 22
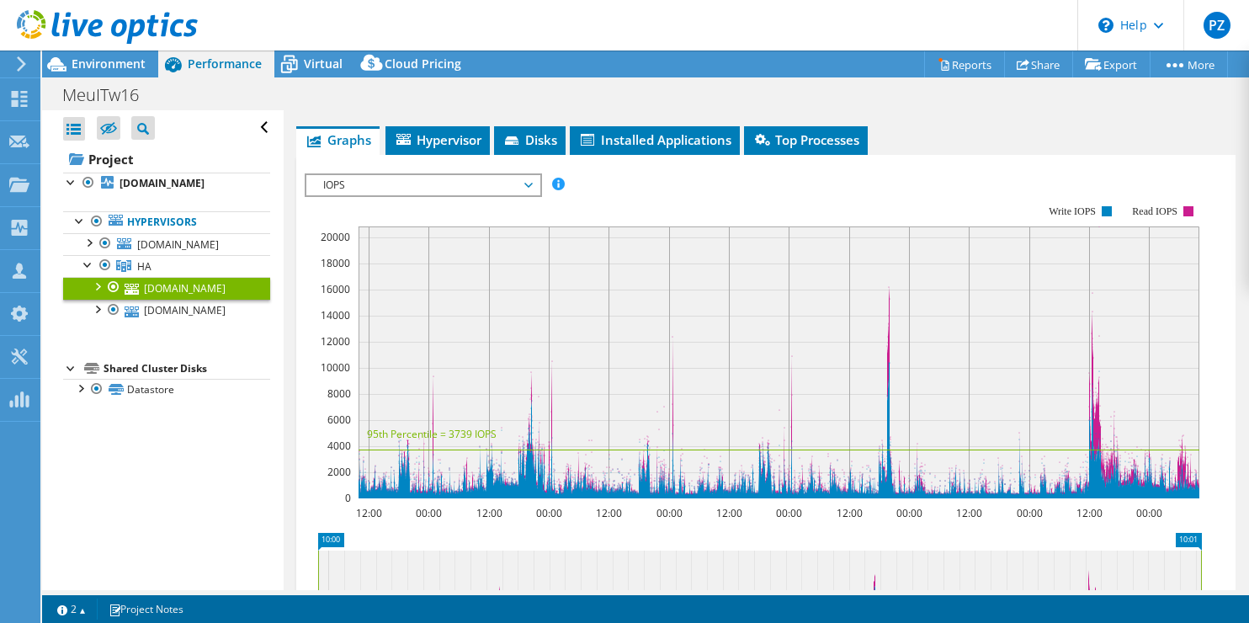
click at [532, 183] on icon at bounding box center [528, 185] width 8 height 5
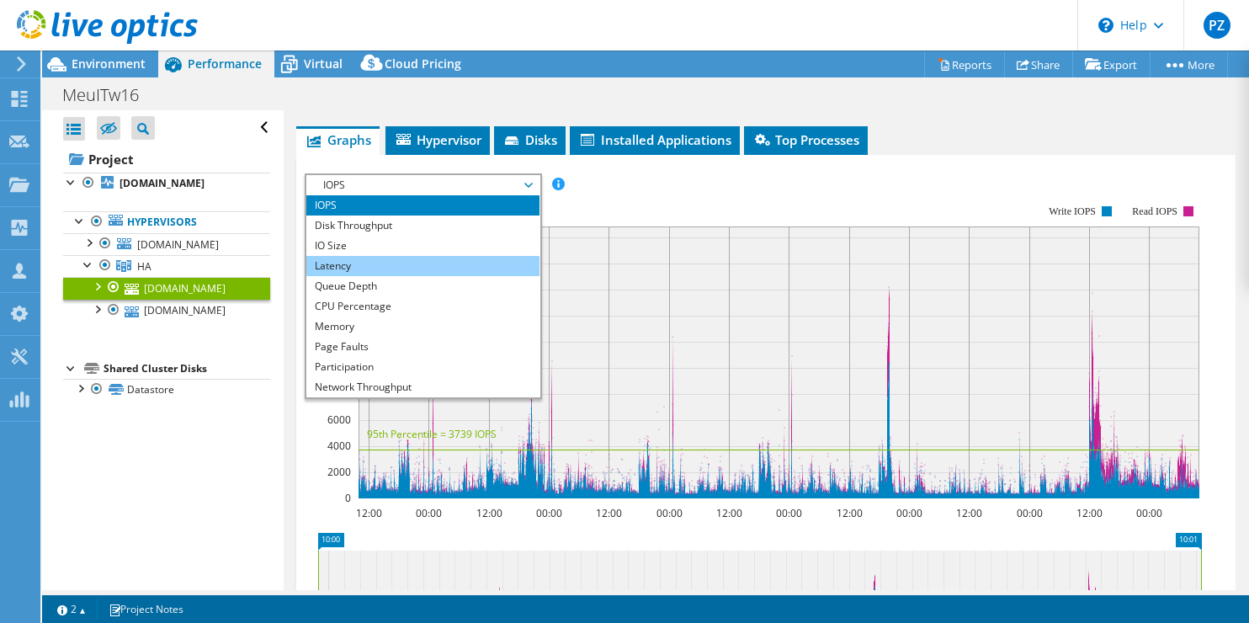
click at [377, 261] on li "Latency" at bounding box center [422, 266] width 233 height 20
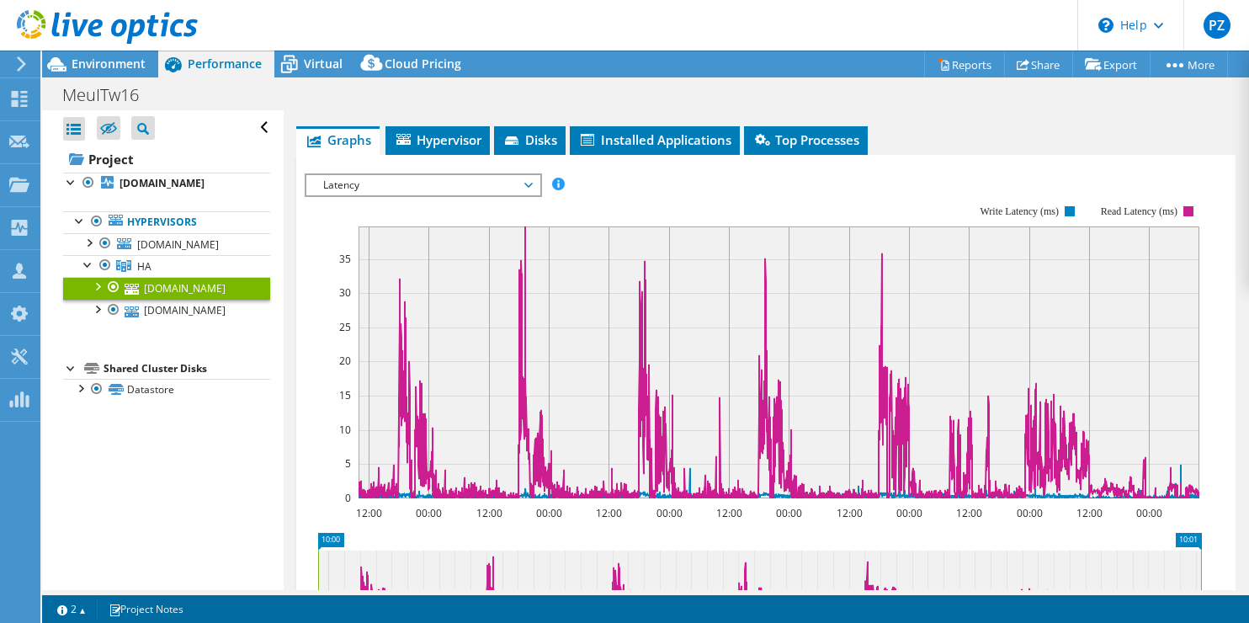
click at [98, 294] on div at bounding box center [96, 285] width 17 height 17
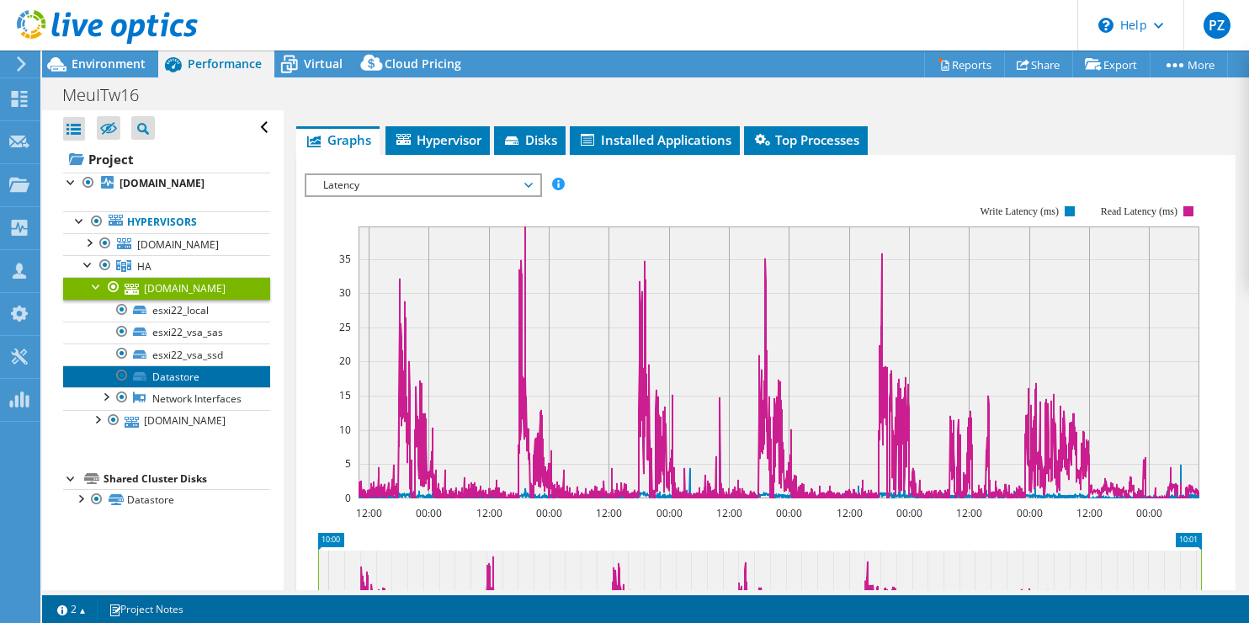
click at [163, 387] on link "Datastore" at bounding box center [166, 376] width 207 height 22
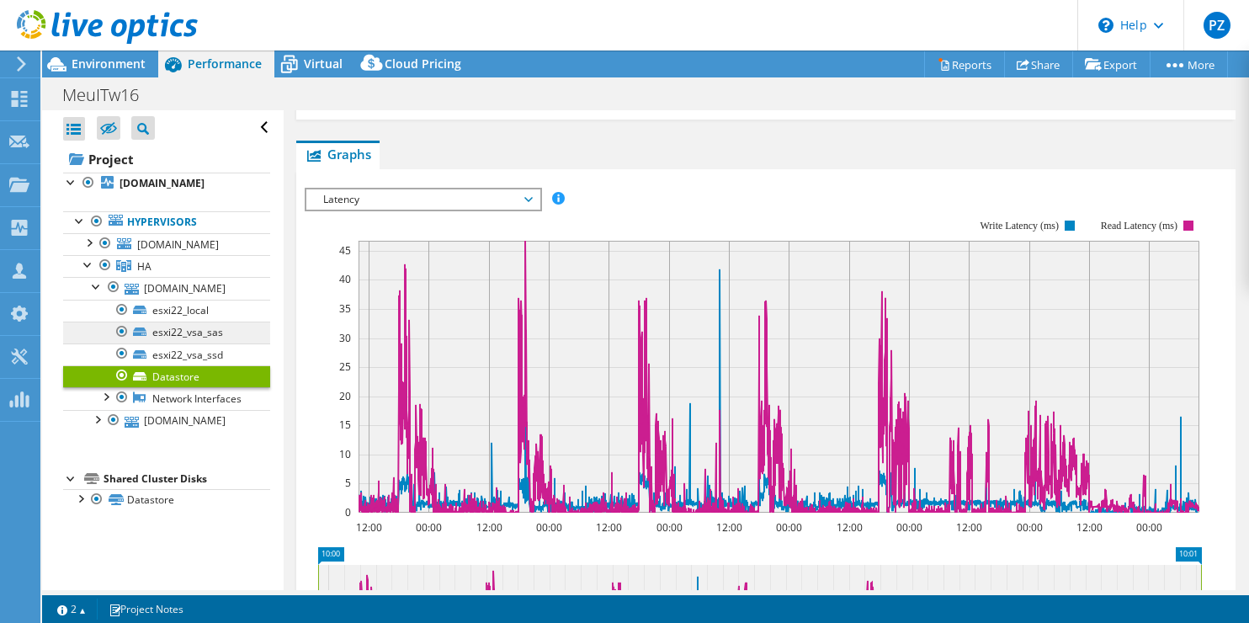
scroll to position [14, 0]
click at [94, 427] on div at bounding box center [96, 418] width 17 height 17
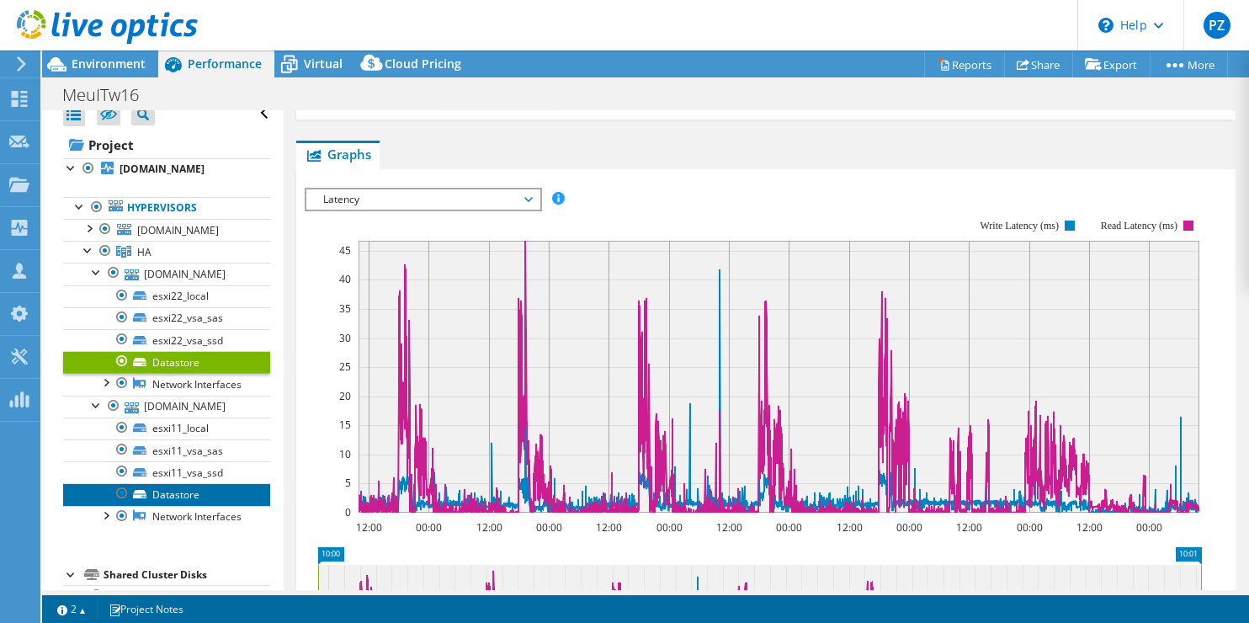
click at [182, 505] on link "Datastore" at bounding box center [166, 494] width 207 height 22
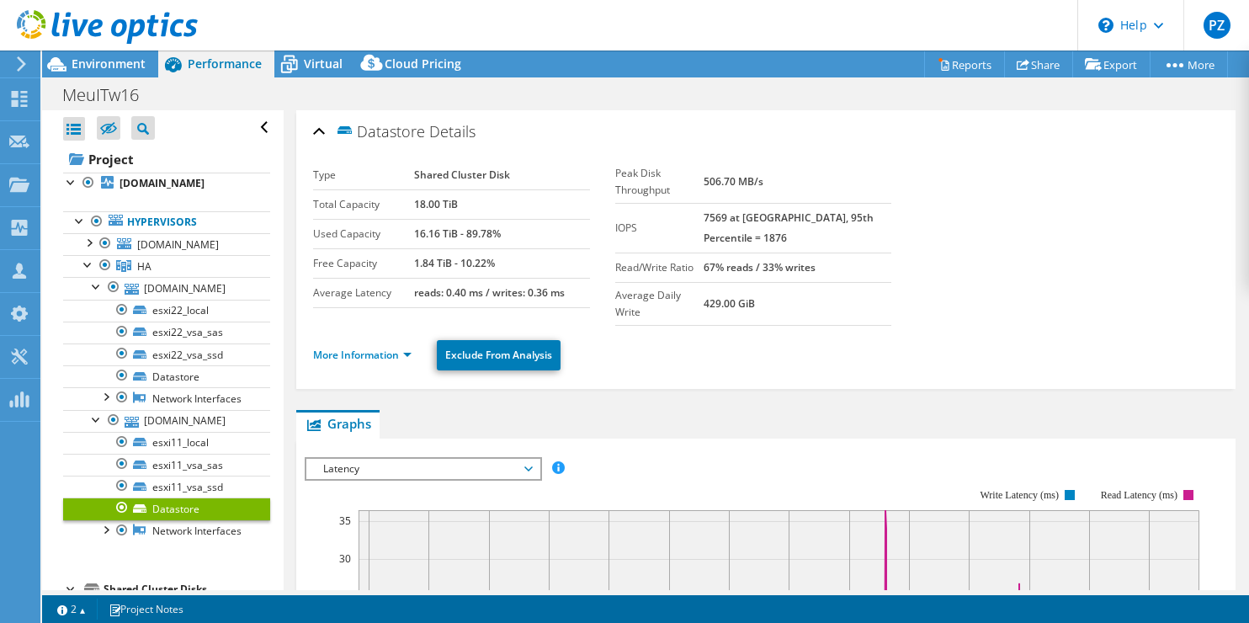
select select "EULondon"
select select "USD"
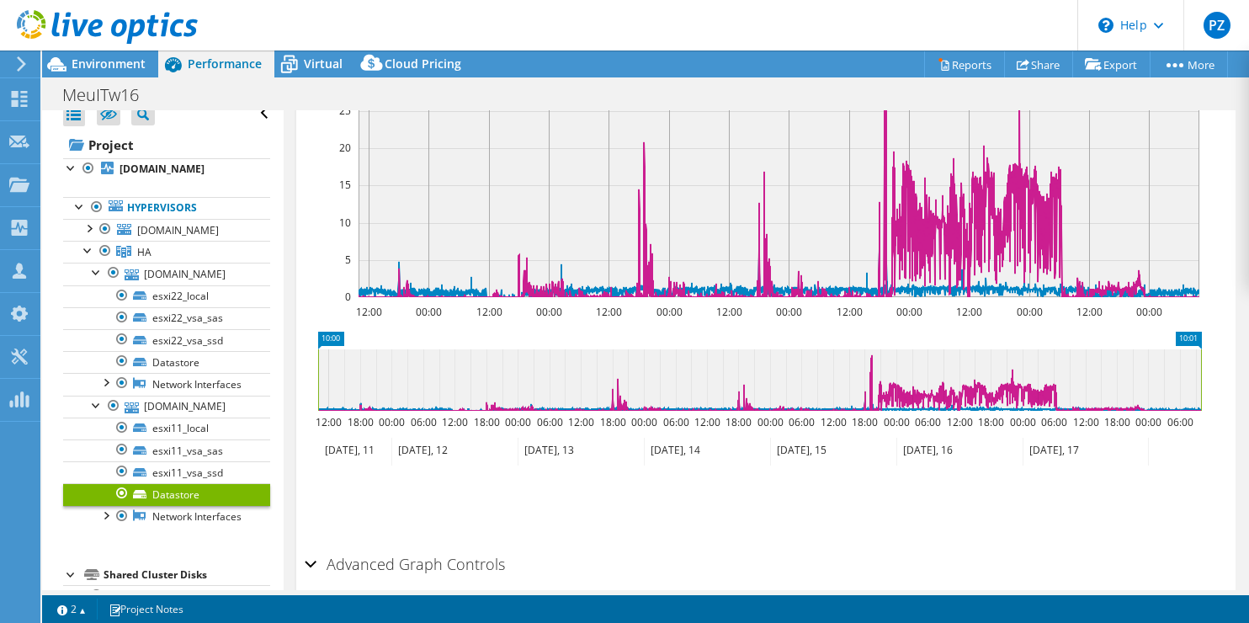
scroll to position [269, 0]
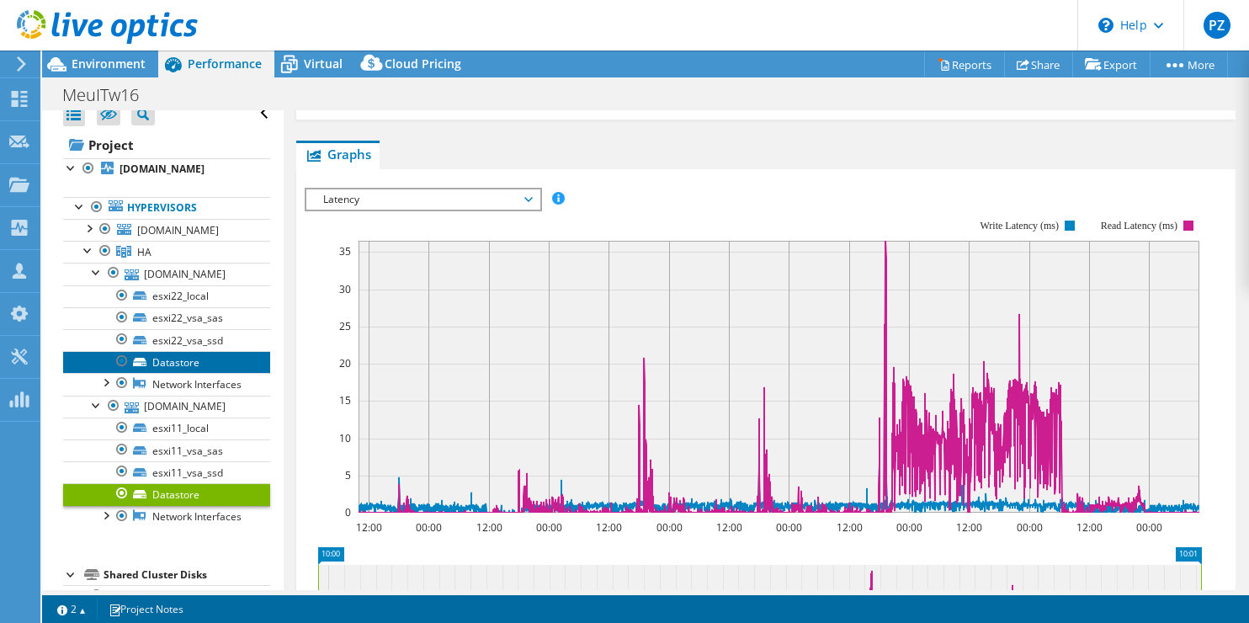
click at [173, 373] on link "Datastore" at bounding box center [166, 362] width 207 height 22
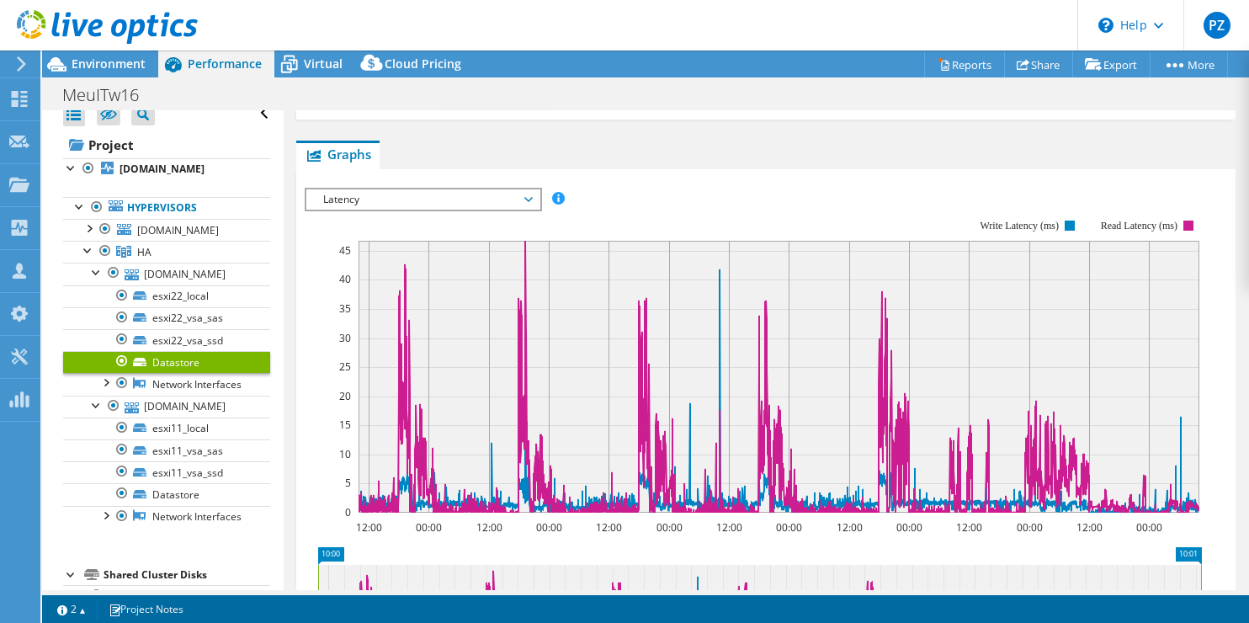
scroll to position [0, 0]
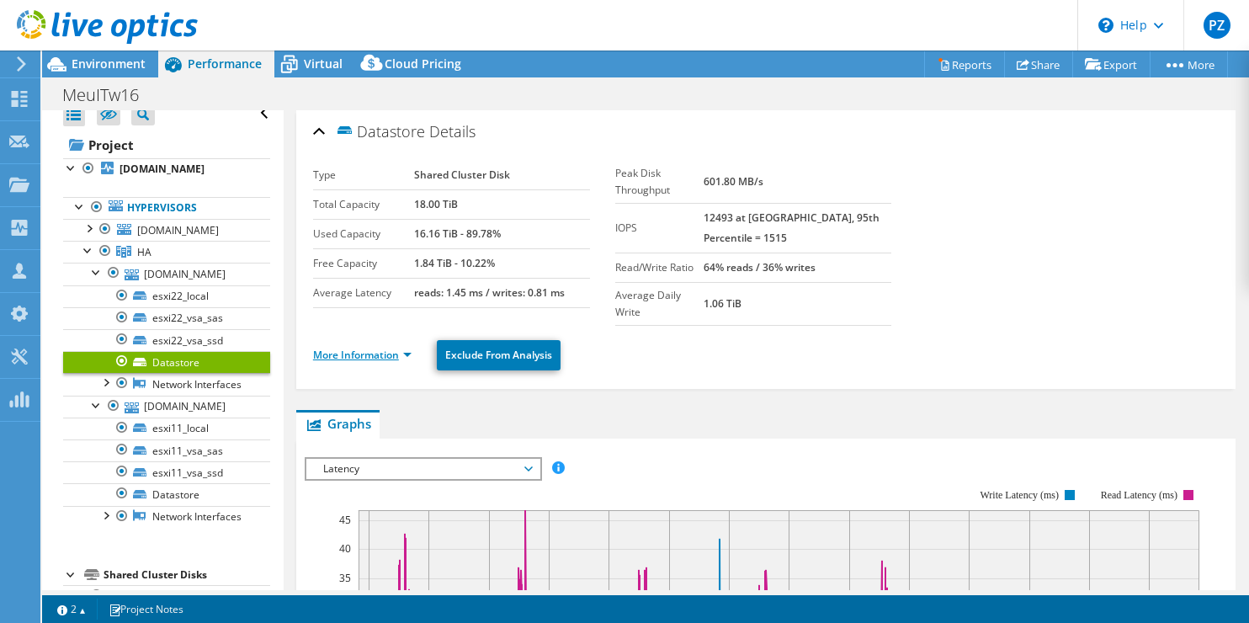
click at [370, 348] on link "More Information" at bounding box center [362, 355] width 98 height 14
